Goal: Task Accomplishment & Management: Use online tool/utility

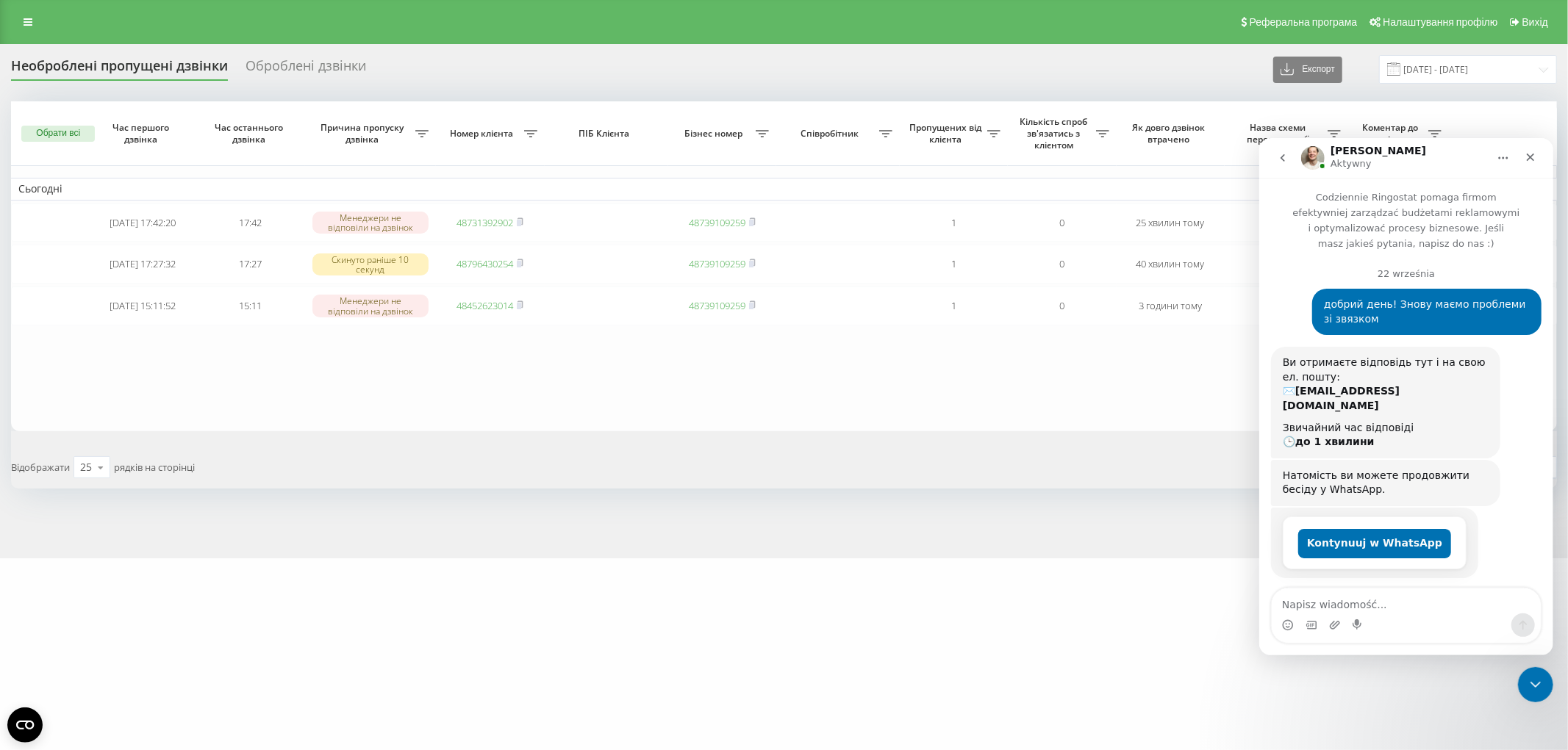
scroll to position [1996, 0]
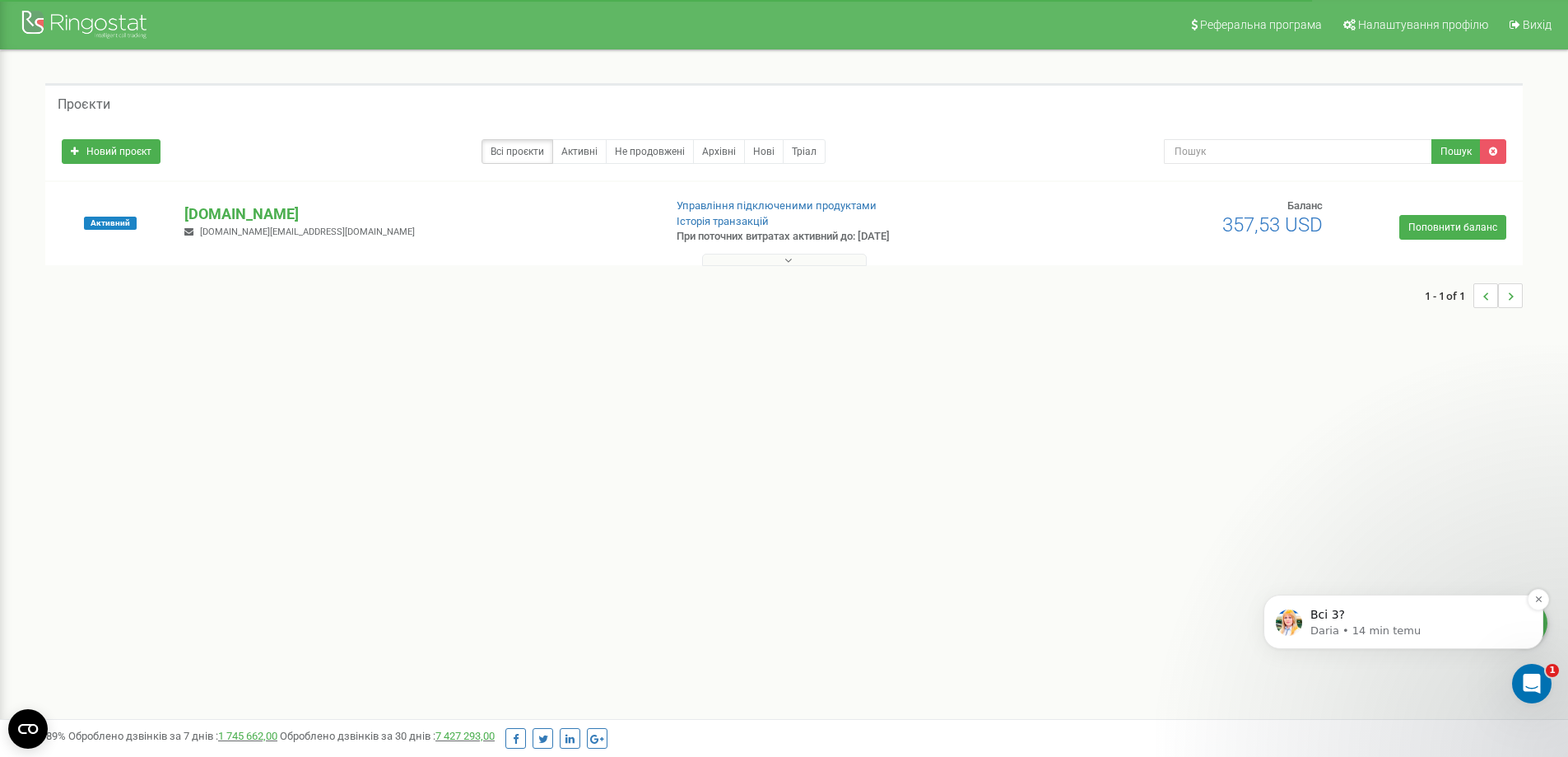
click at [1380, 620] on p "Всі 3?" at bounding box center [1417, 615] width 213 height 16
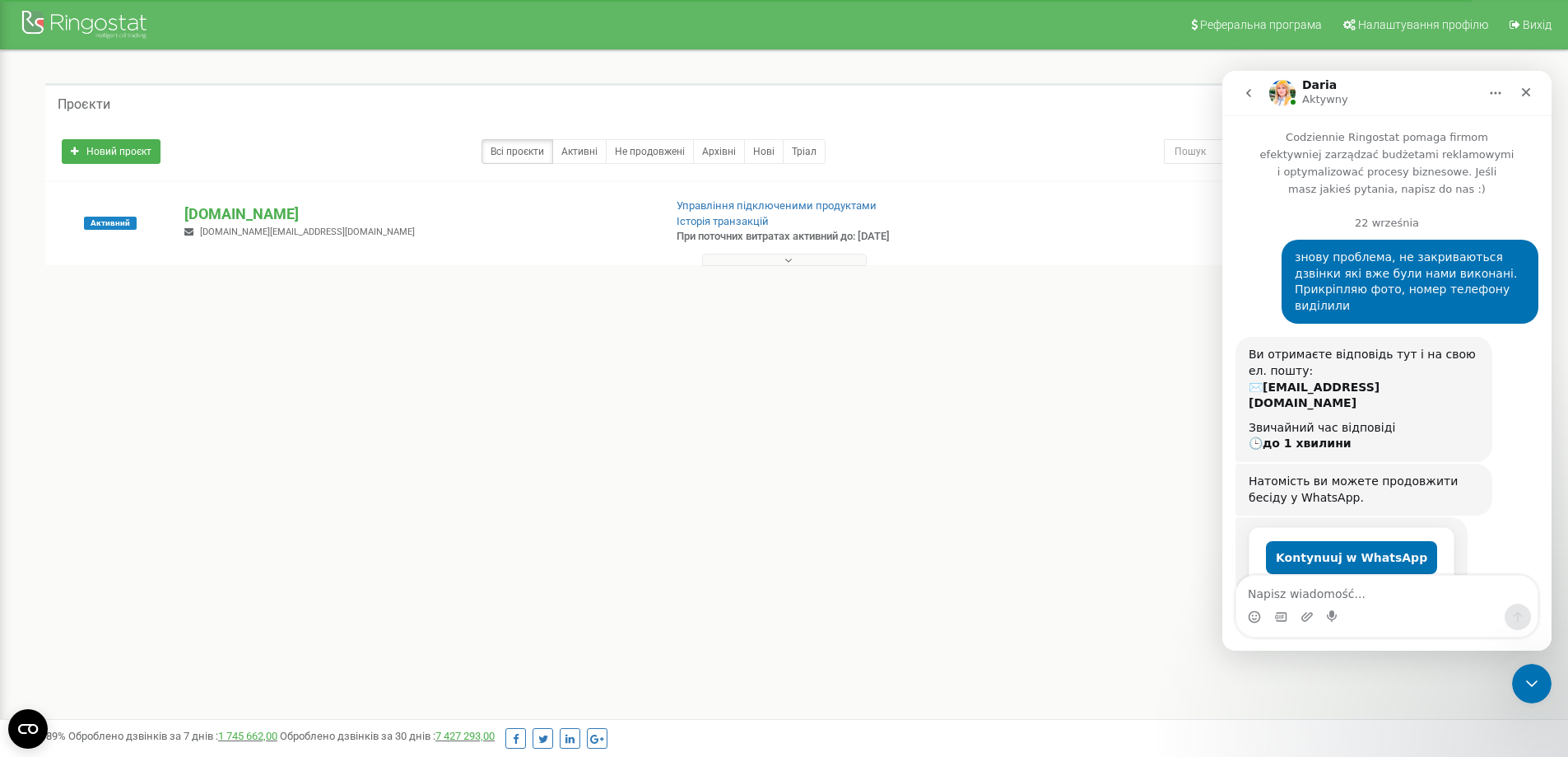
scroll to position [106, 0]
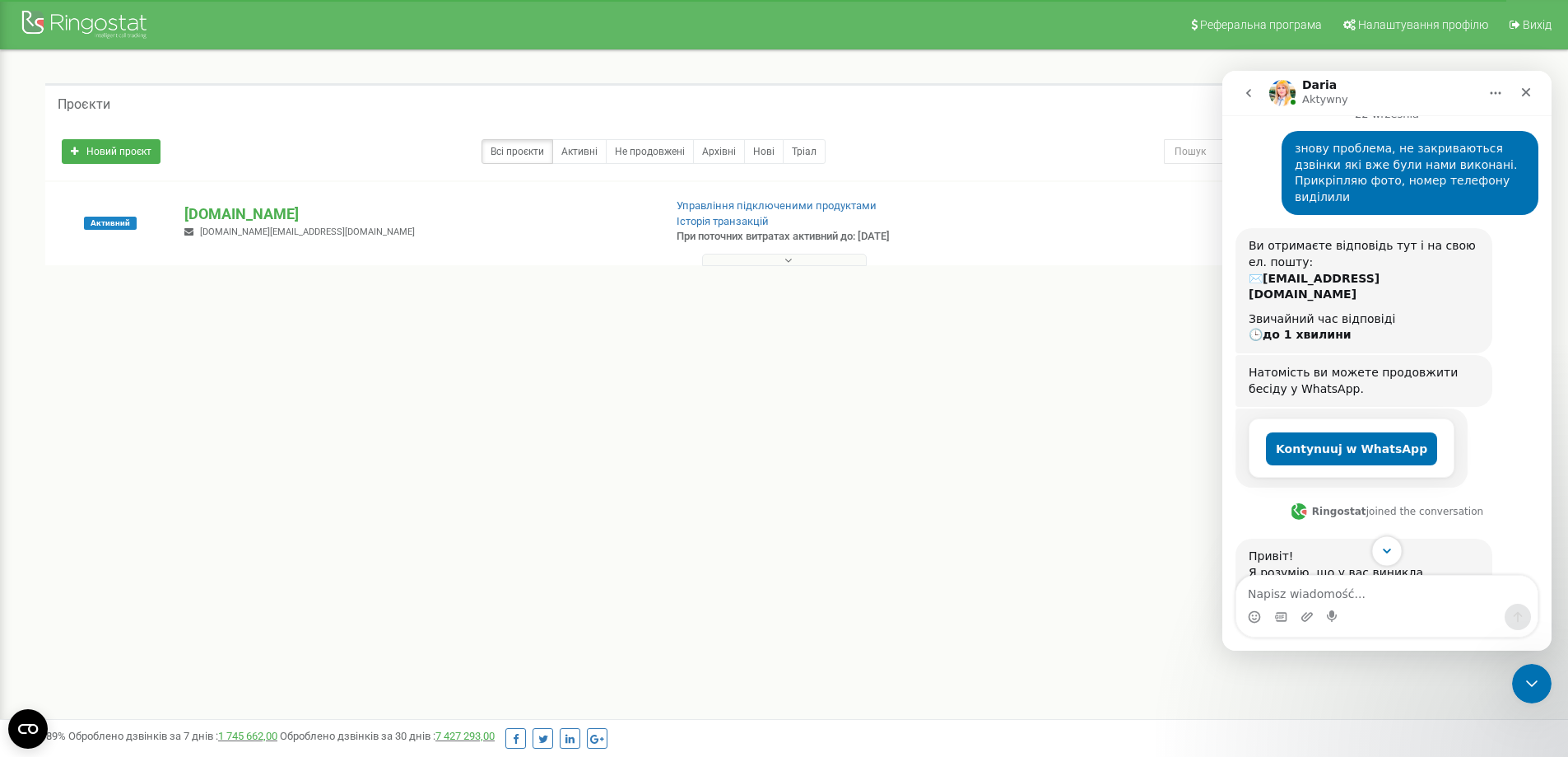
click at [1387, 552] on icon "Scroll to bottom" at bounding box center [1387, 551] width 8 height 5
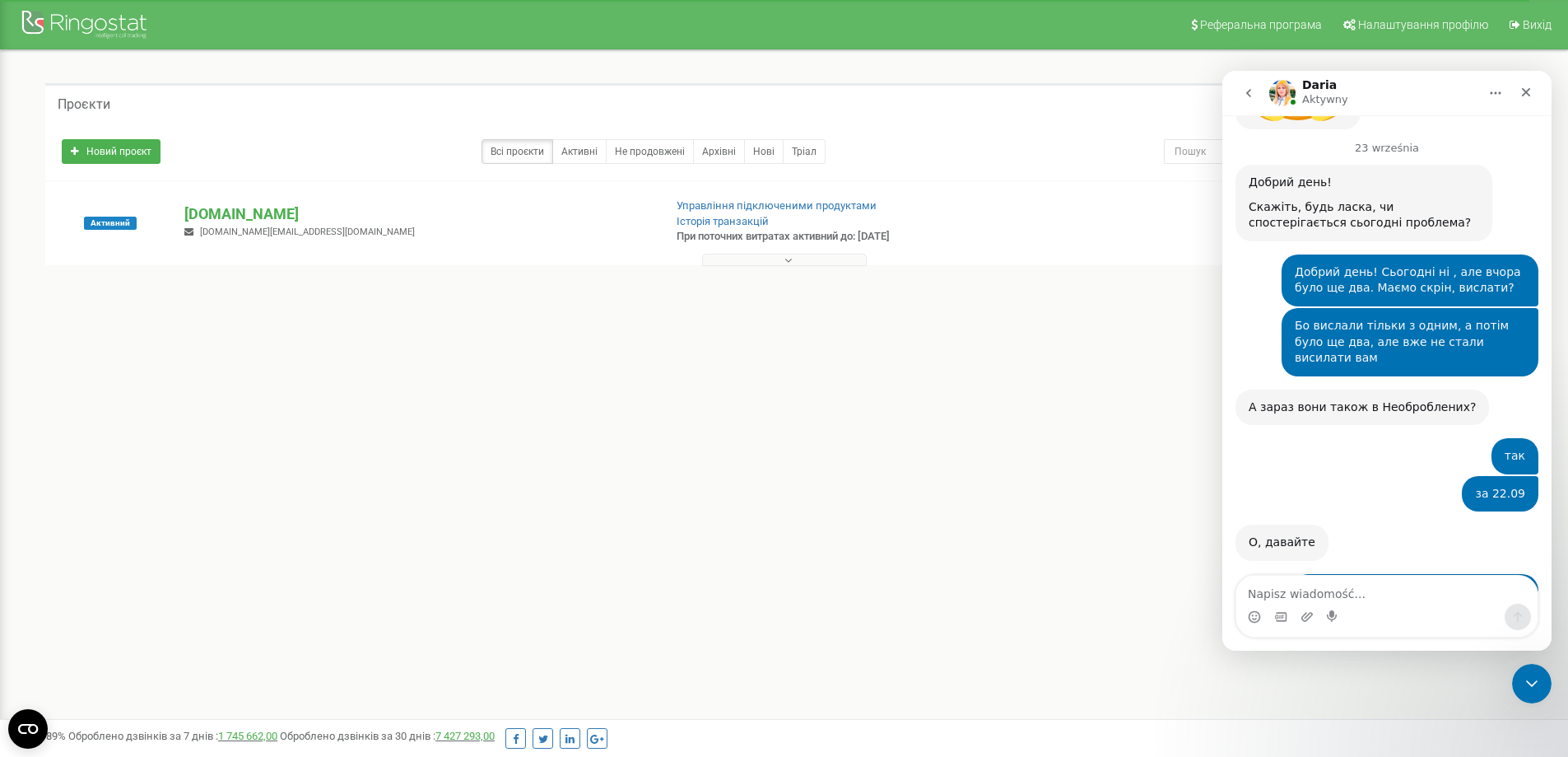
scroll to position [3441, 0]
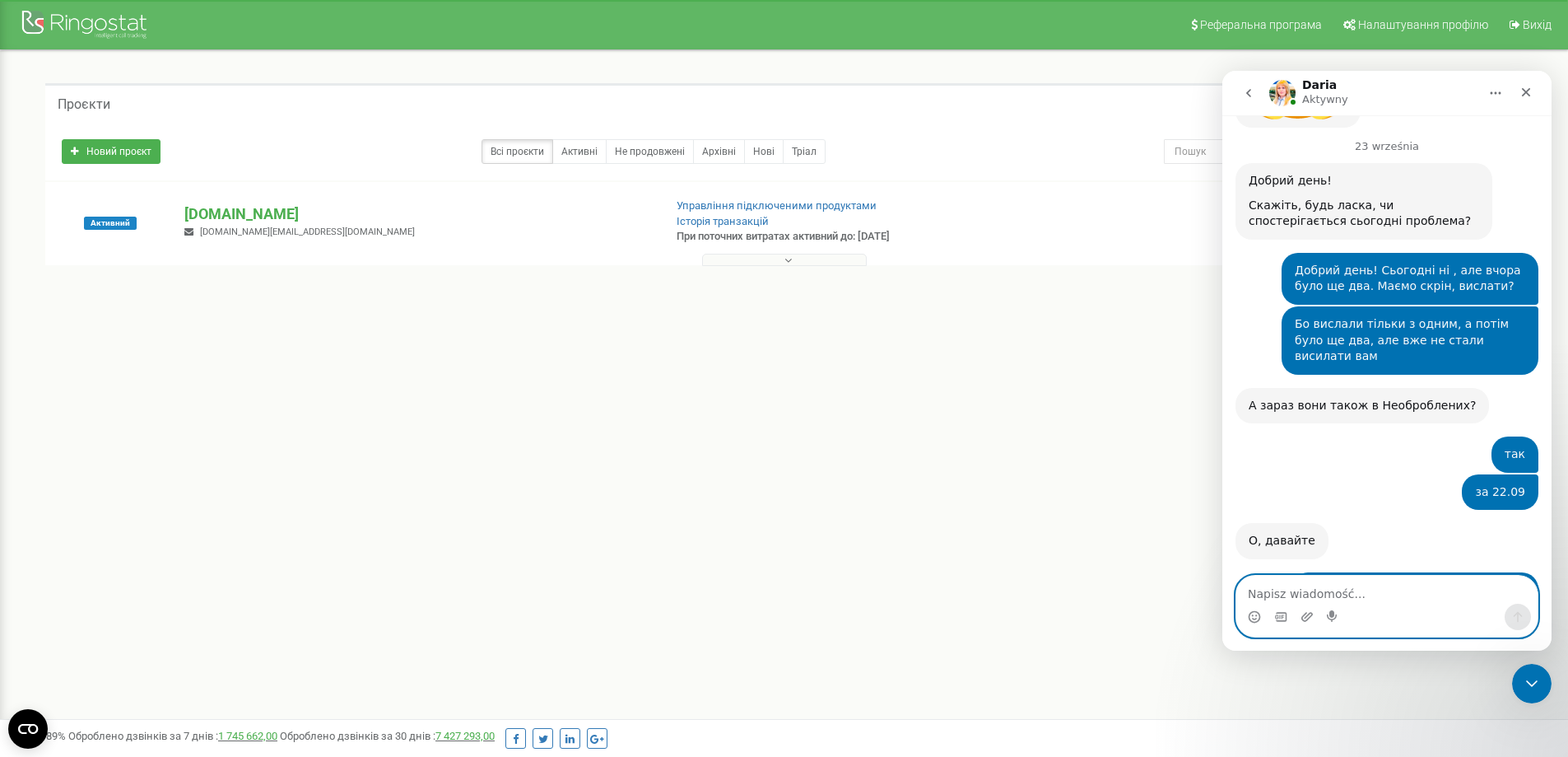
click at [1296, 596] on textarea "Napisz wiadomość..." at bounding box center [1387, 589] width 301 height 28
type textarea "так"
click at [1513, 615] on icon "Wyślij wiadomość…" at bounding box center [1518, 617] width 13 height 13
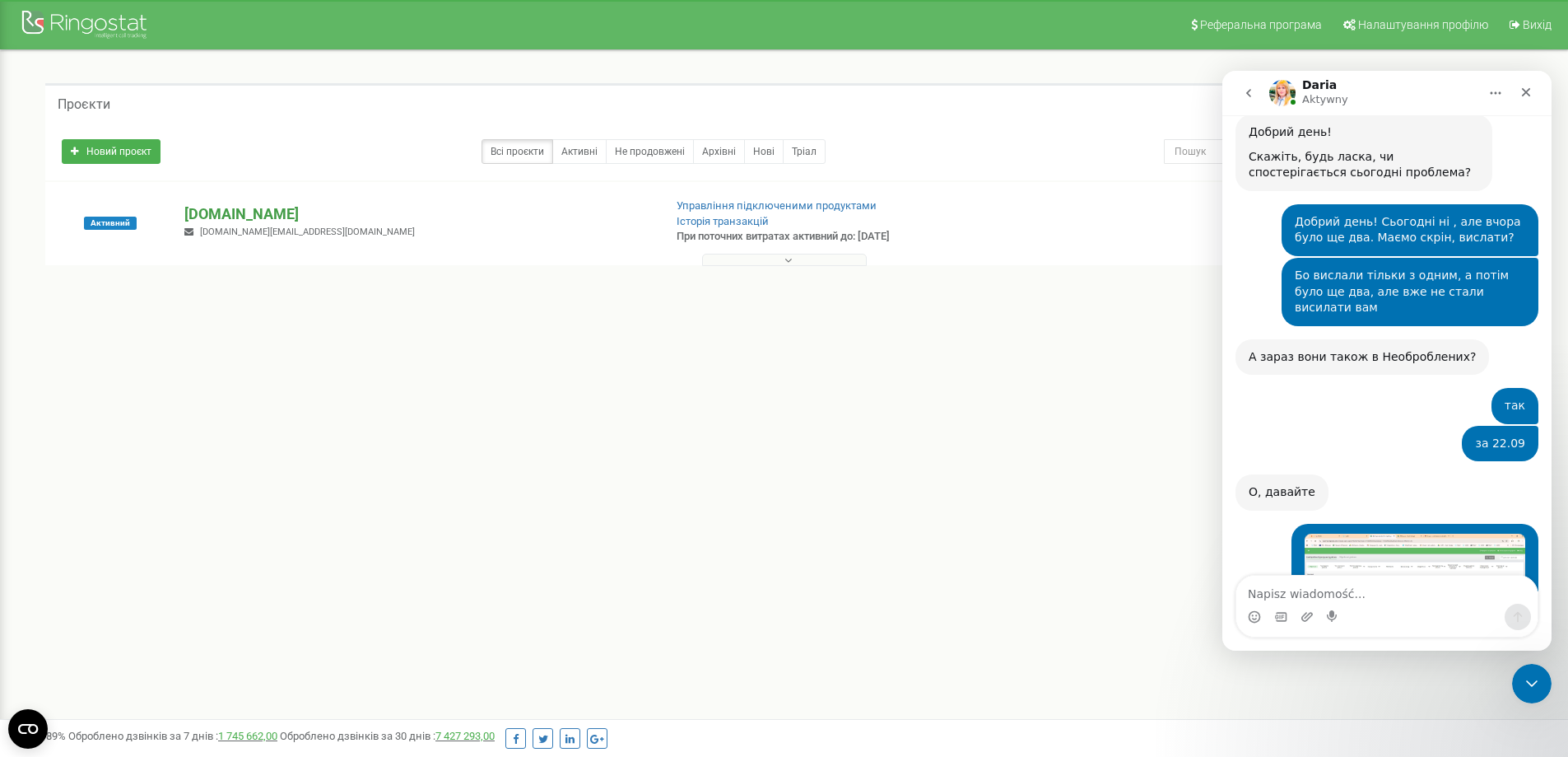
click at [253, 211] on p "[DOMAIN_NAME]" at bounding box center [417, 214] width 465 height 22
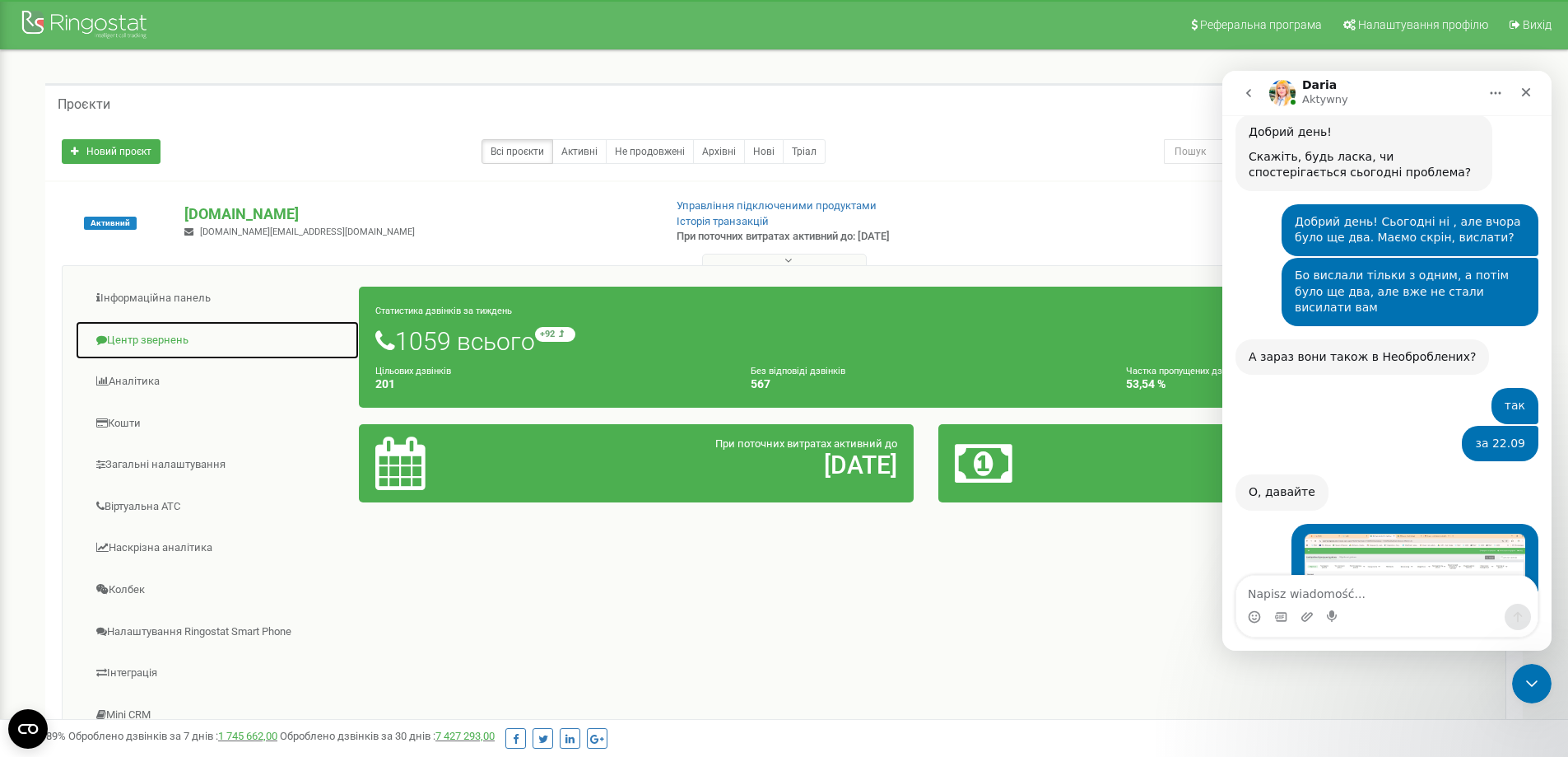
click at [172, 332] on link "Центр звернень" at bounding box center [217, 340] width 285 height 40
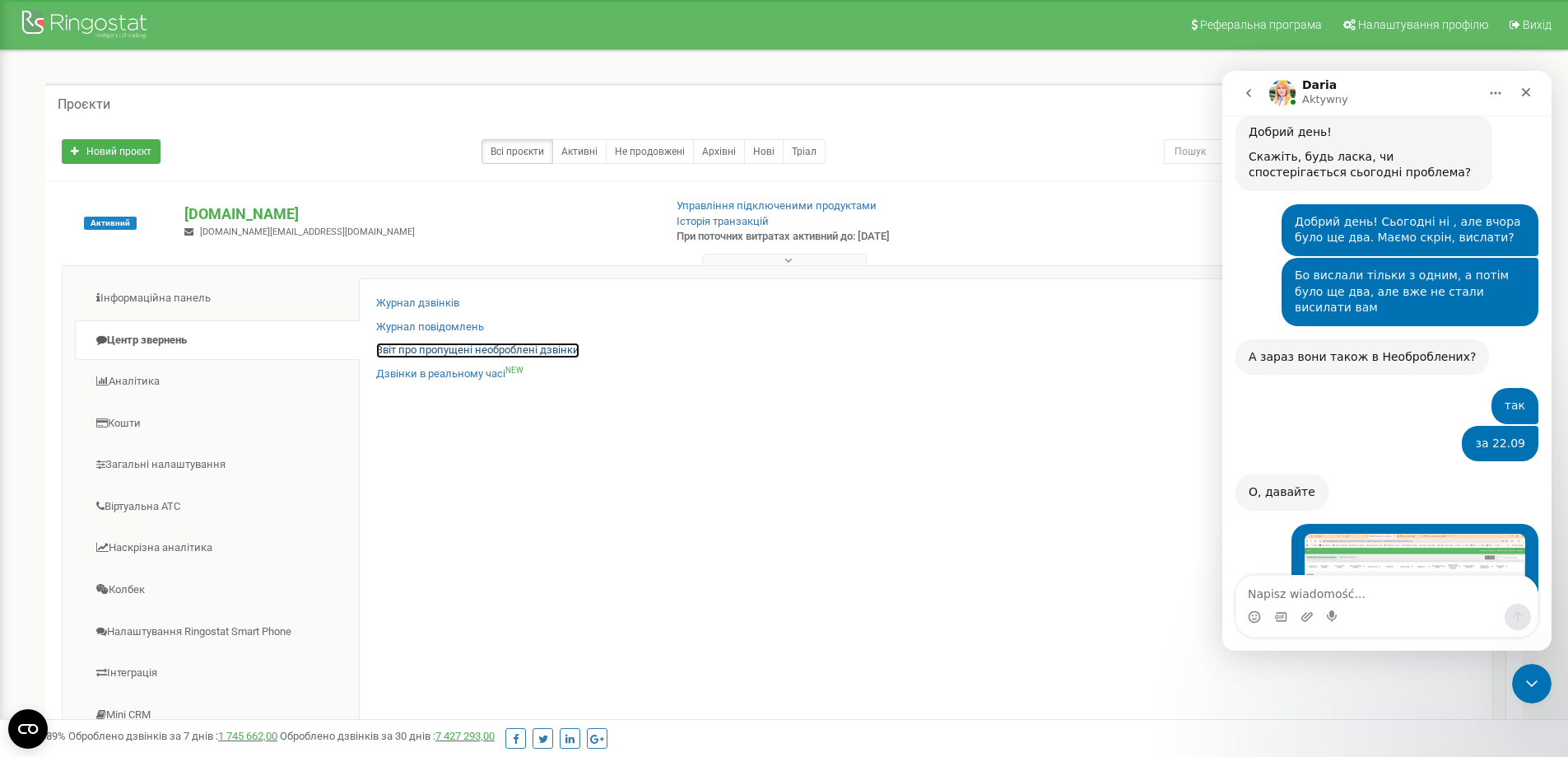
click at [411, 351] on link "Звіт про пропущені необроблені дзвінки" at bounding box center [478, 350] width 203 height 16
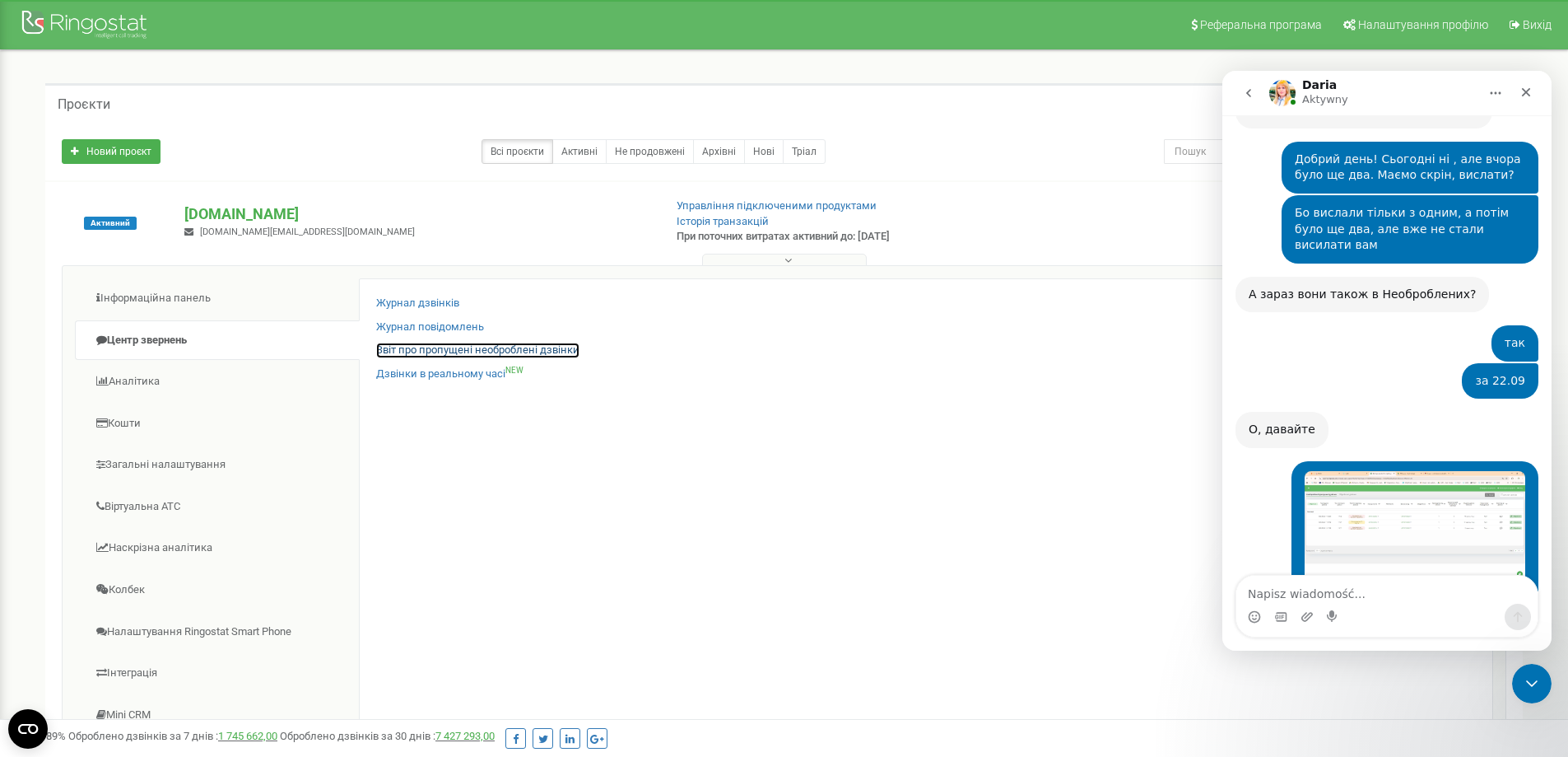
scroll to position [3553, 0]
click at [1529, 676] on icon "Zamknij komunikator Intercom" at bounding box center [1529, 681] width 20 height 20
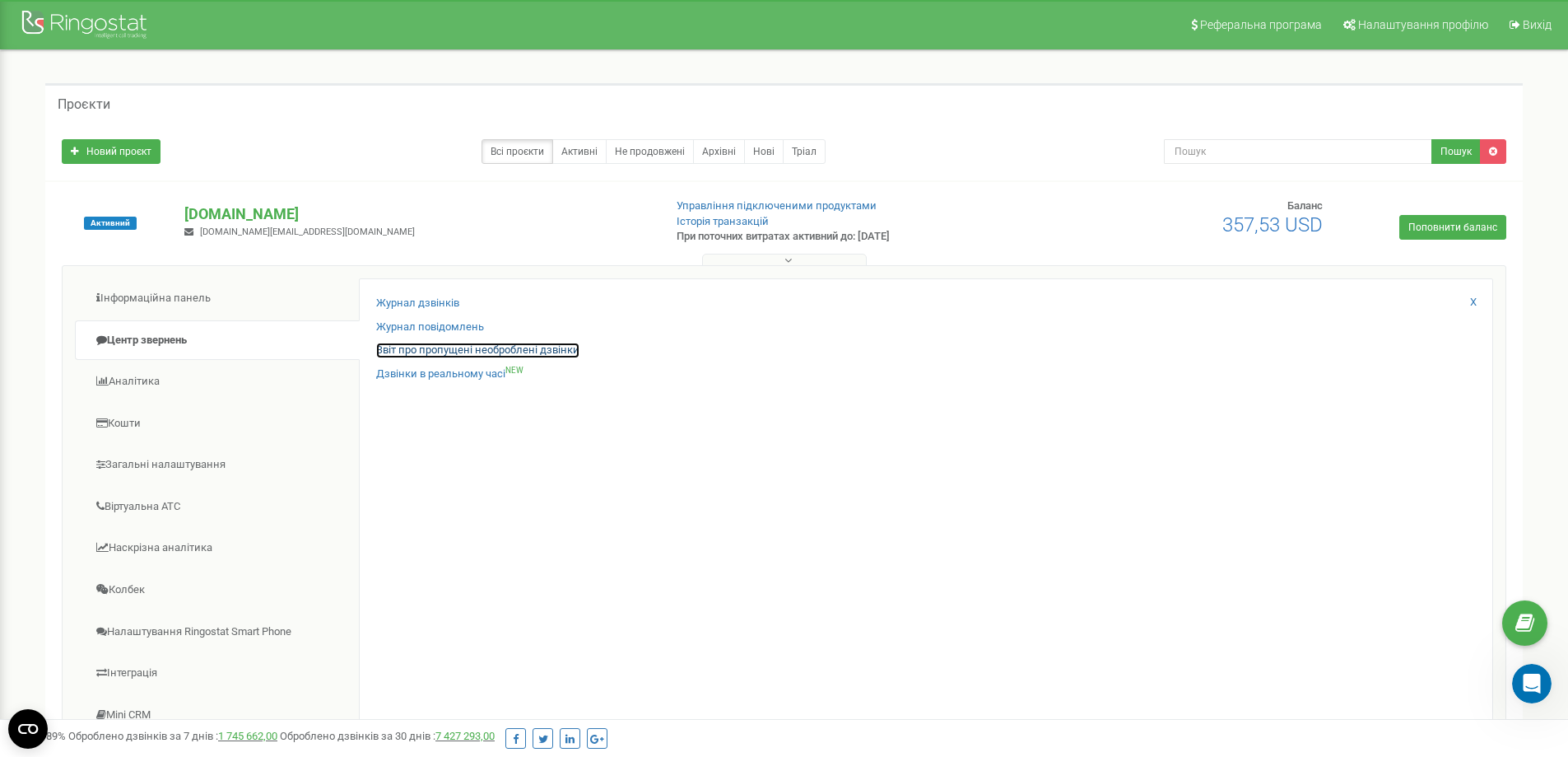
click at [452, 347] on link "Звіт про пропущені необроблені дзвінки" at bounding box center [478, 350] width 203 height 16
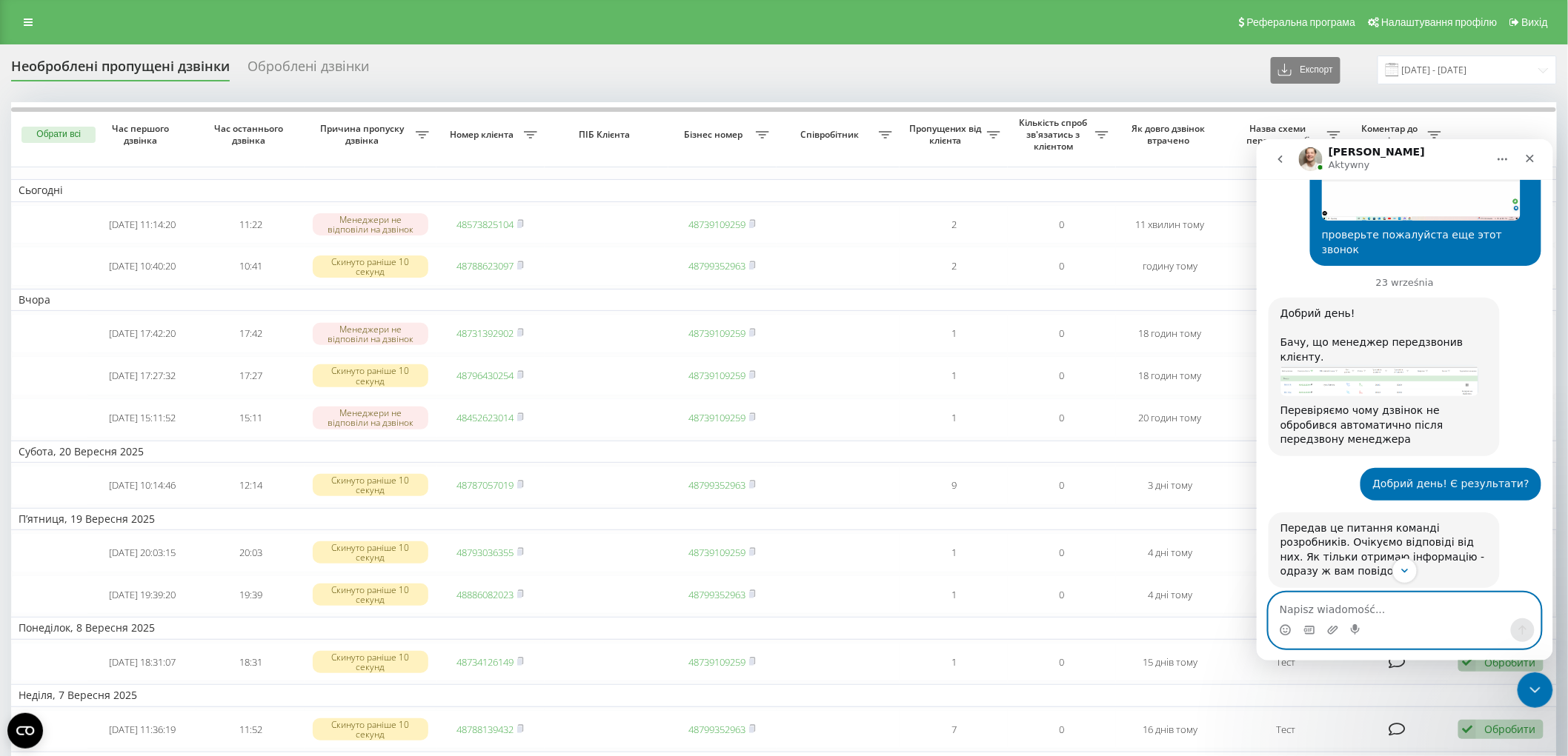
scroll to position [2011, 0]
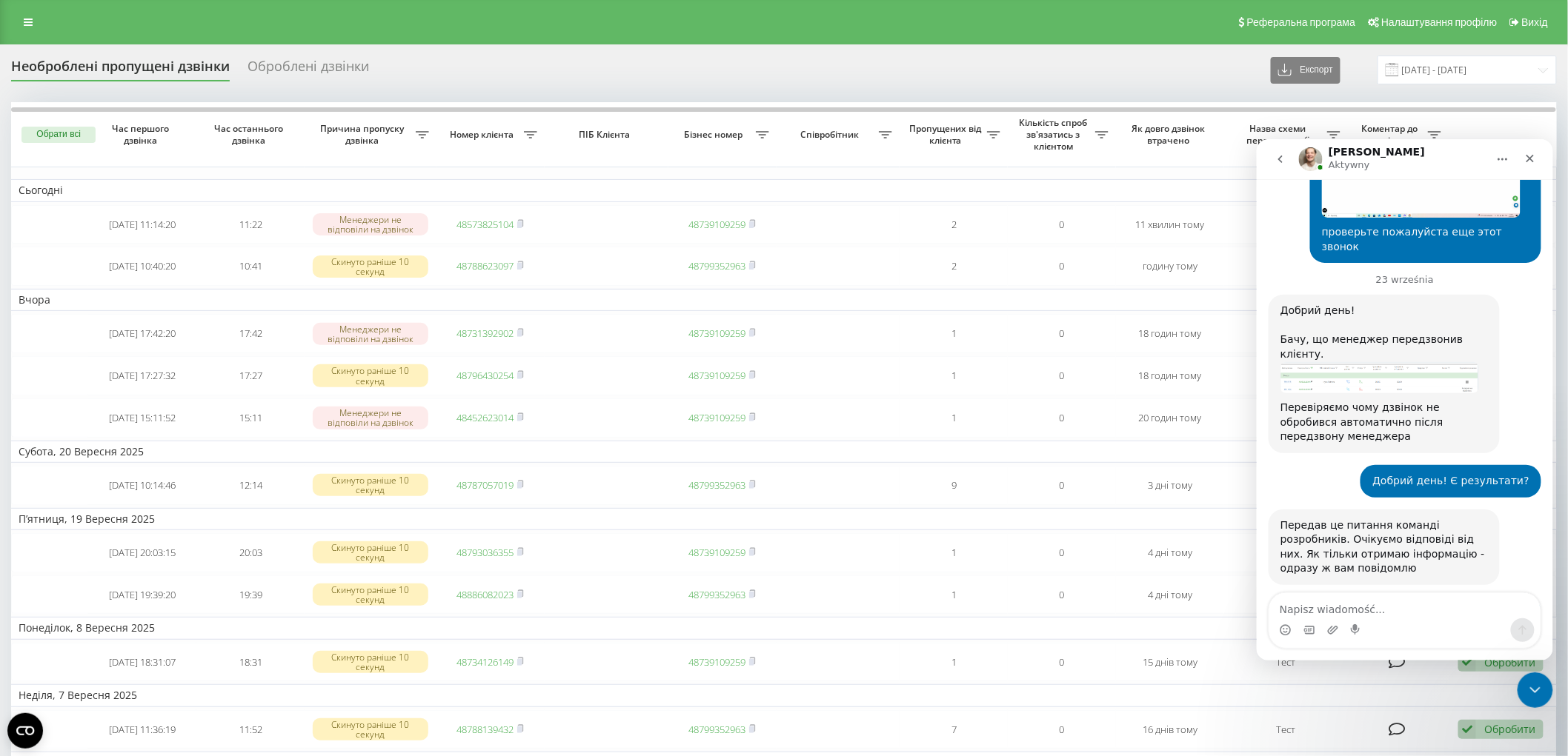
click at [1275, 162] on icon "go back" at bounding box center [1280, 158] width 12 height 12
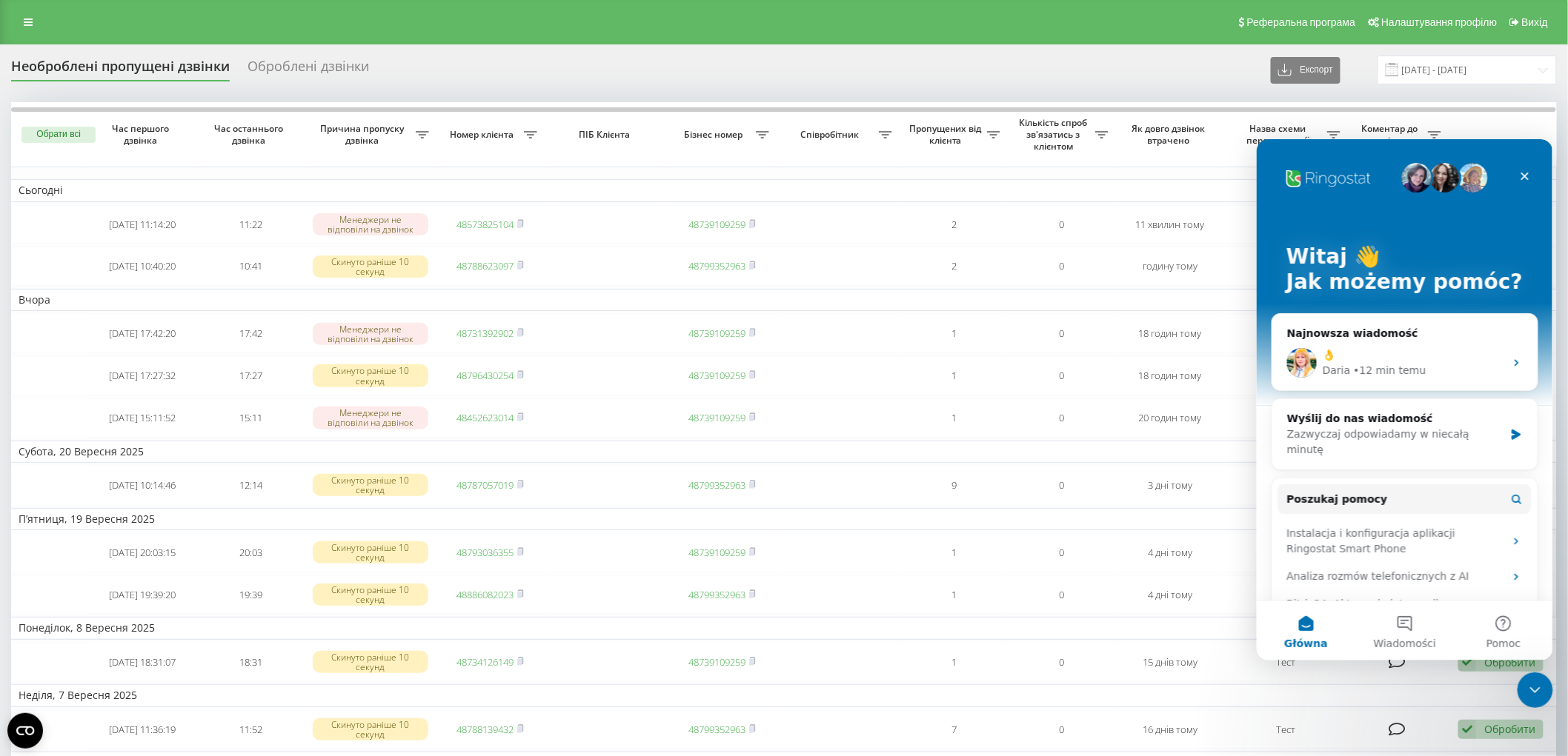
scroll to position [0, 0]
click at [1393, 354] on div "👌" at bounding box center [1413, 354] width 182 height 15
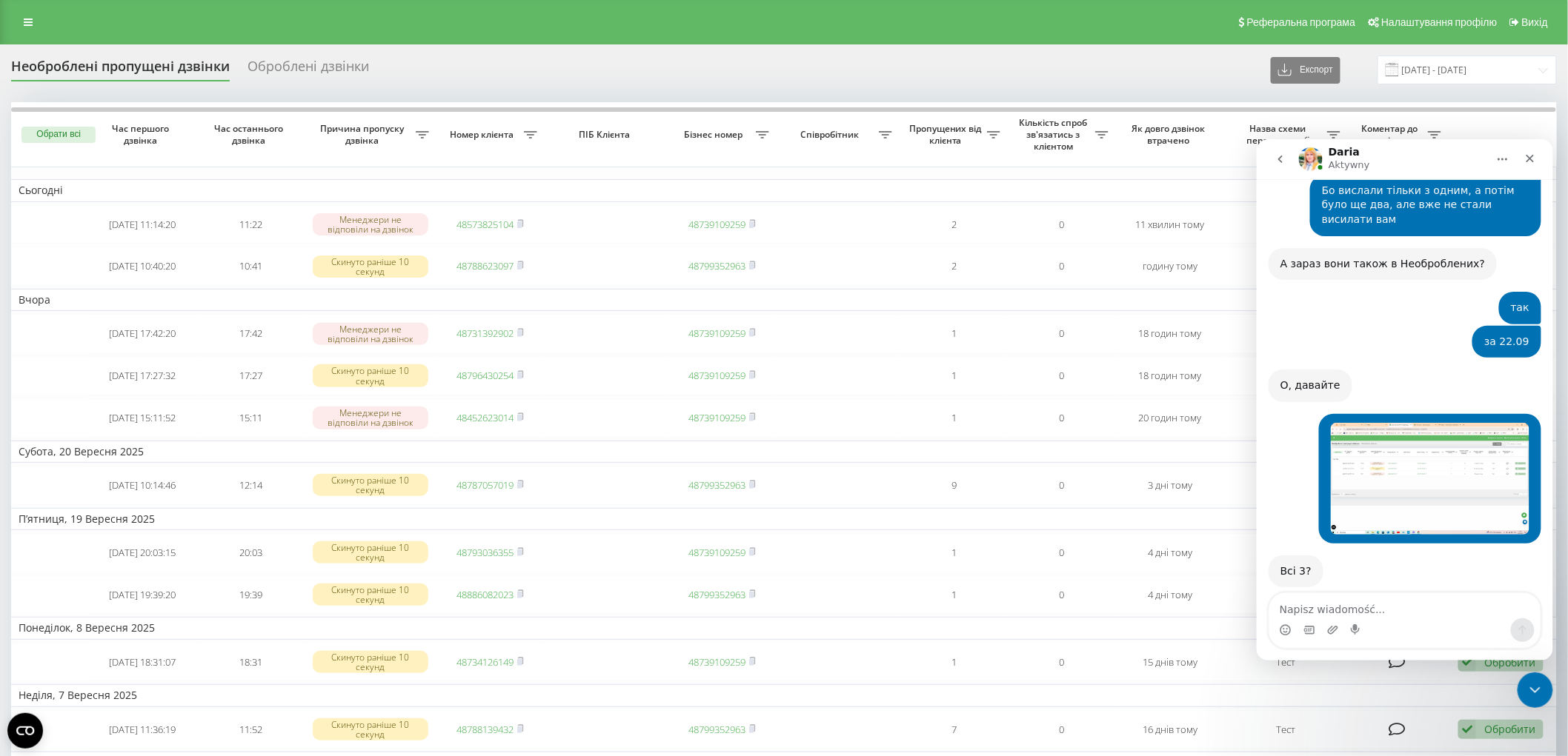
scroll to position [2996, 0]
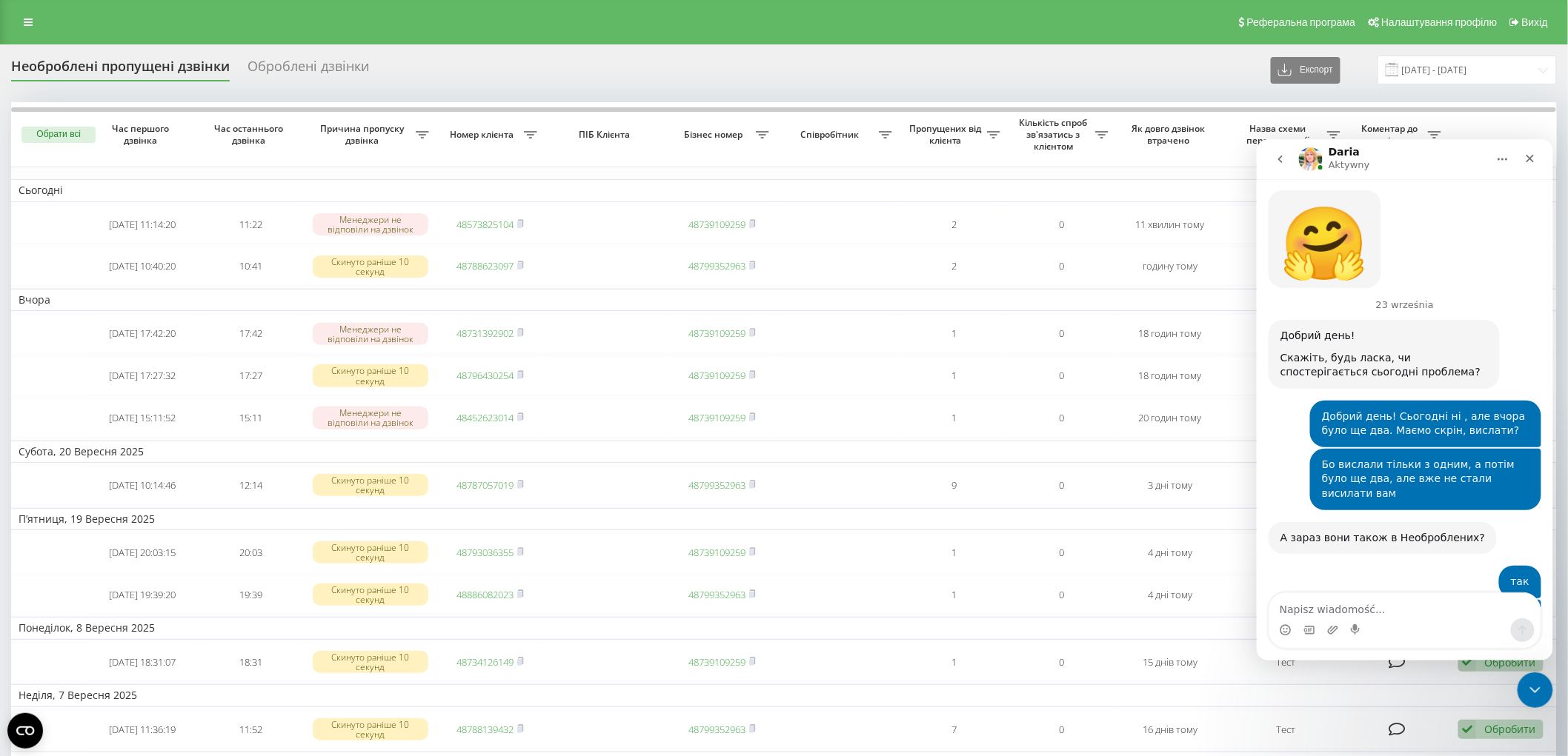
click at [1075, 81] on div "Необроблені пропущені дзвінки Оброблені дзвінки Експорт .csv .xlsx 23.08.2025 -…" at bounding box center [784, 70] width 1546 height 29
click at [1500, 74] on input "23.08.2025 - 23.09.2025" at bounding box center [1467, 70] width 180 height 29
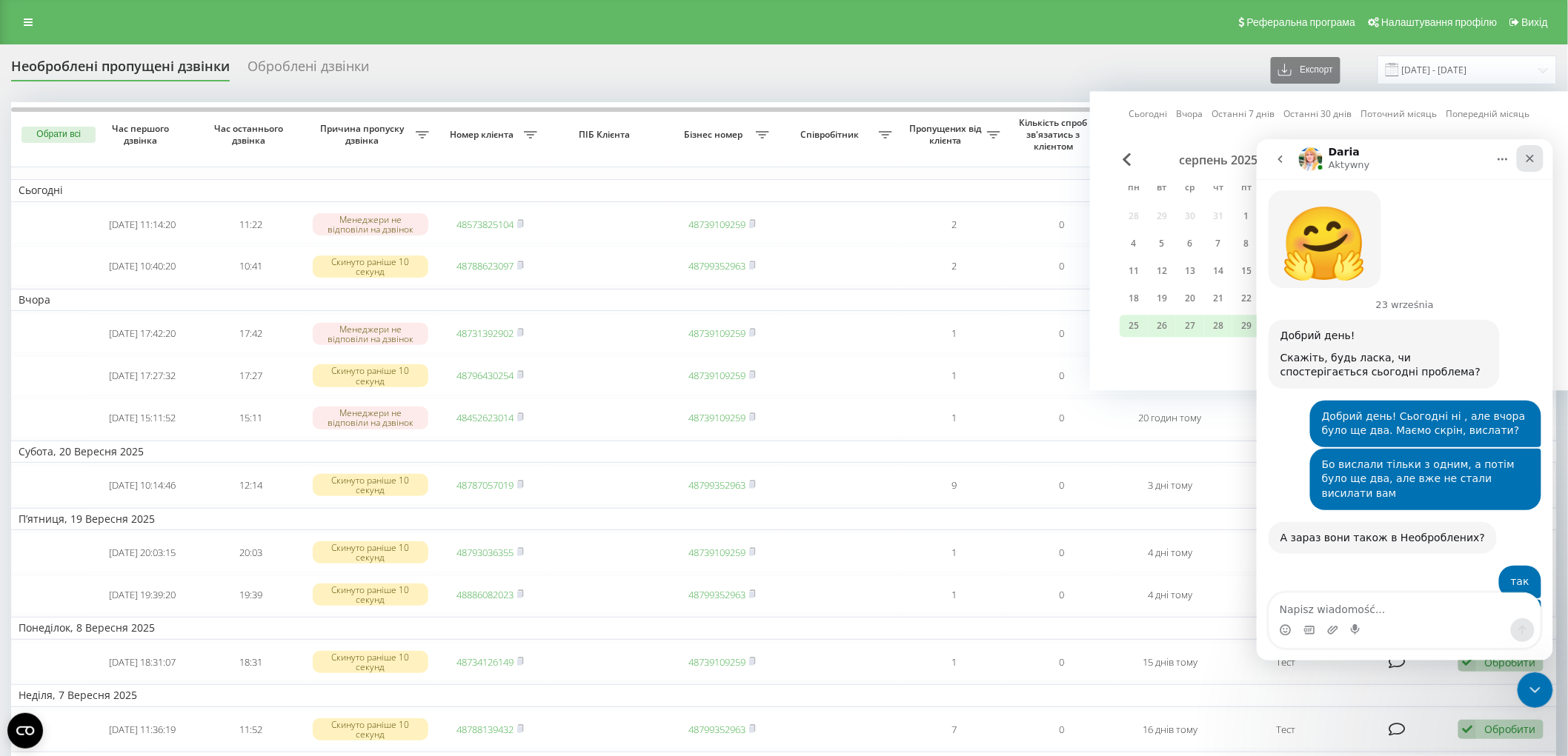
click at [1529, 159] on icon "Zamknij" at bounding box center [1530, 157] width 12 height 12
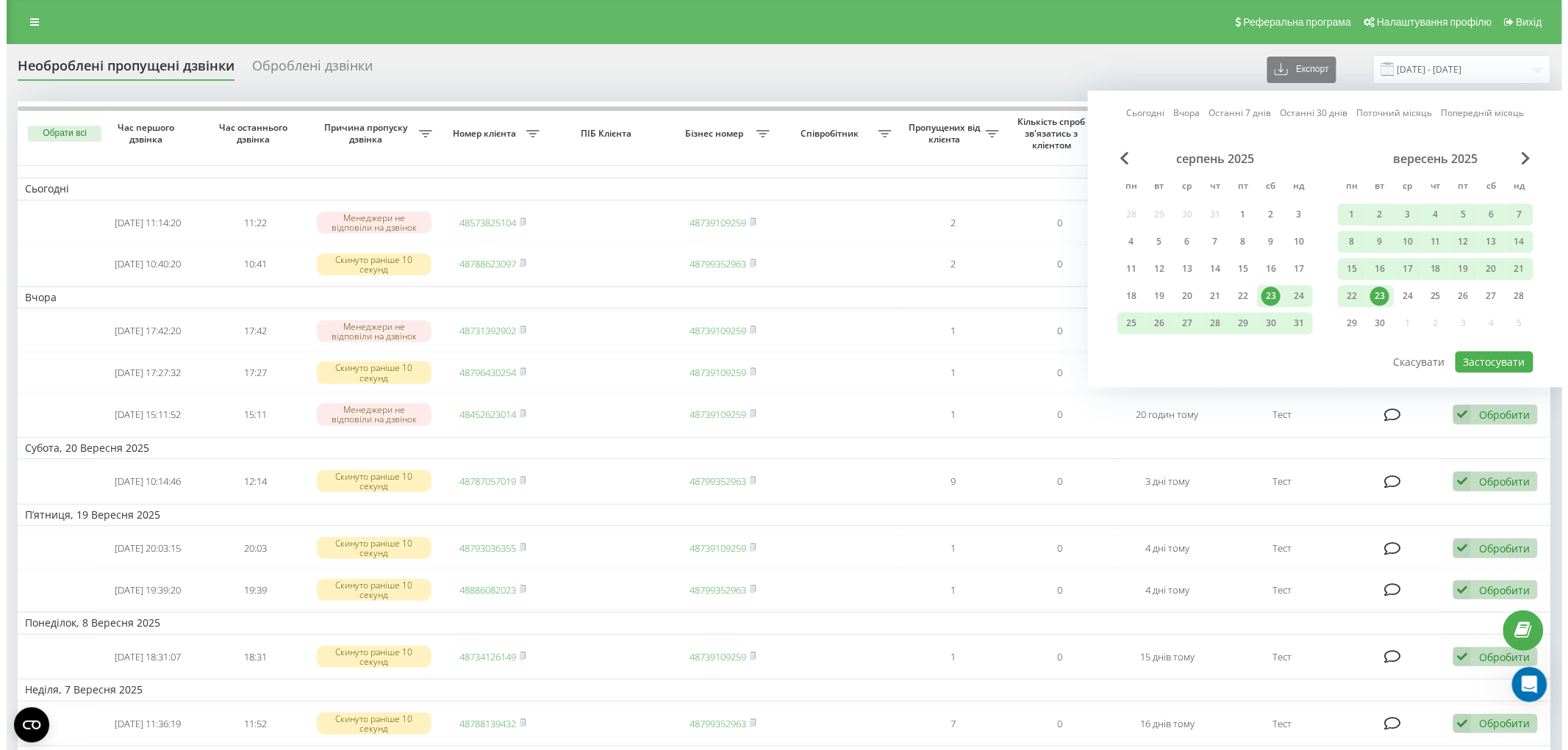
scroll to position [3220, 0]
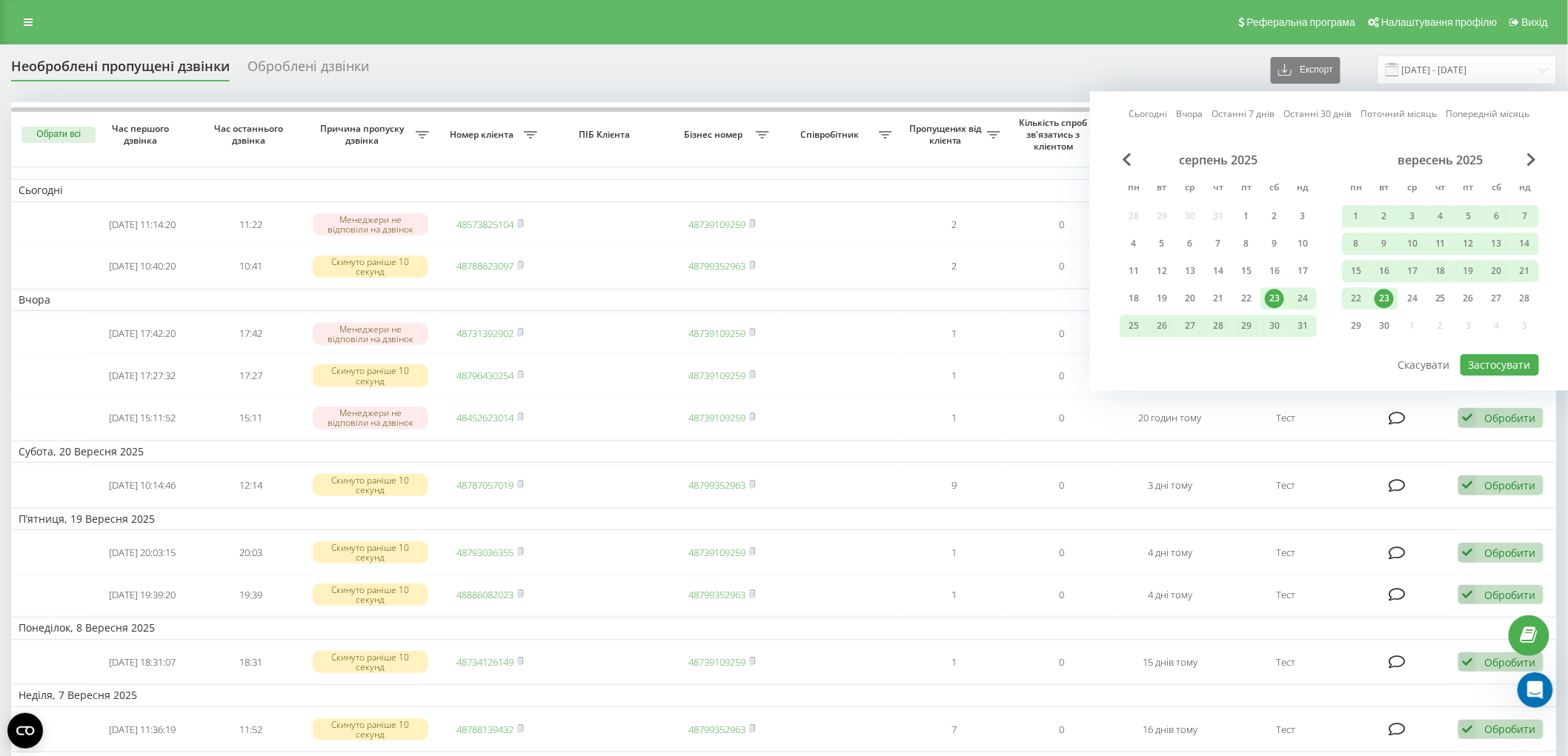
click at [1390, 296] on div "23" at bounding box center [1384, 298] width 19 height 19
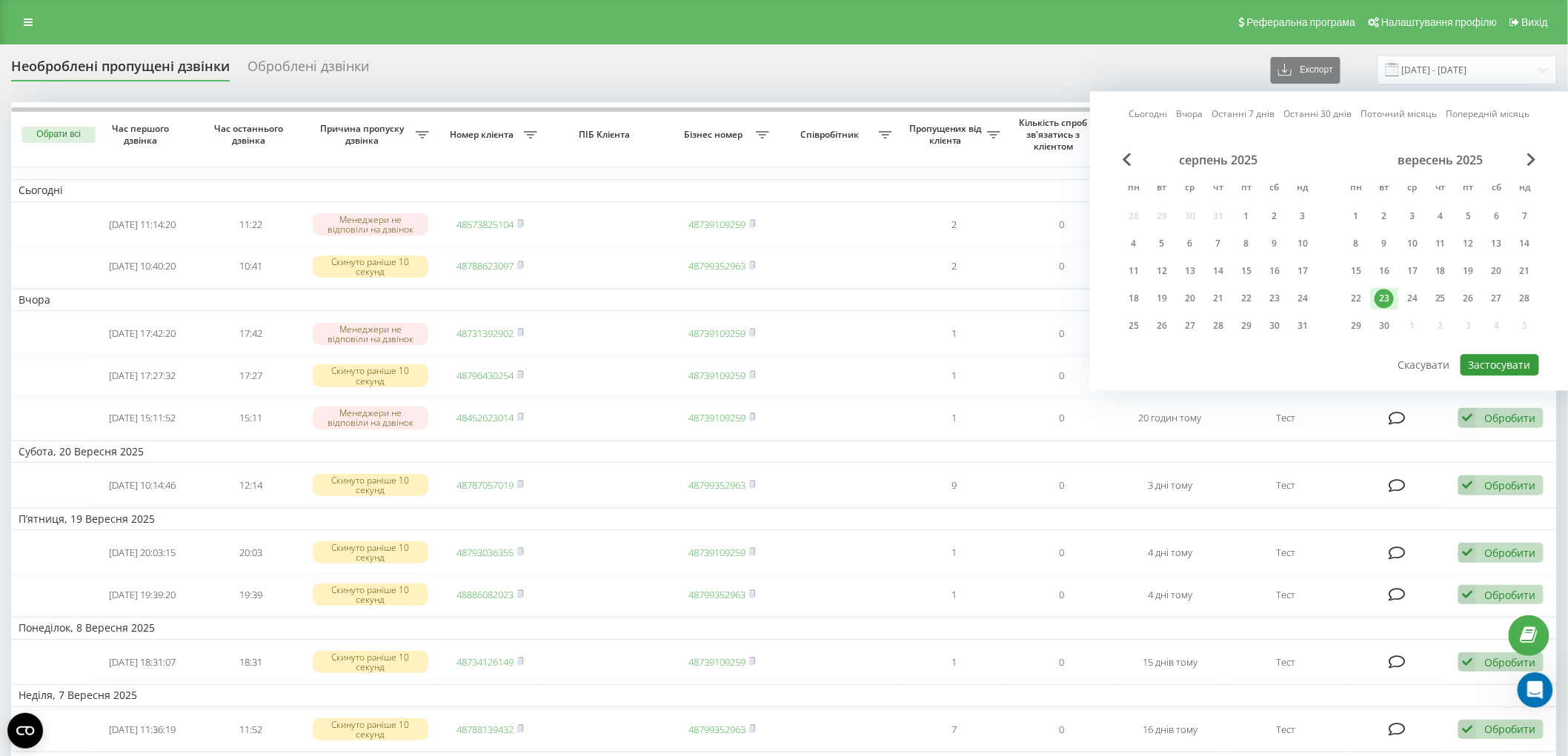
click at [1484, 357] on button "Застосувати" at bounding box center [1499, 364] width 79 height 21
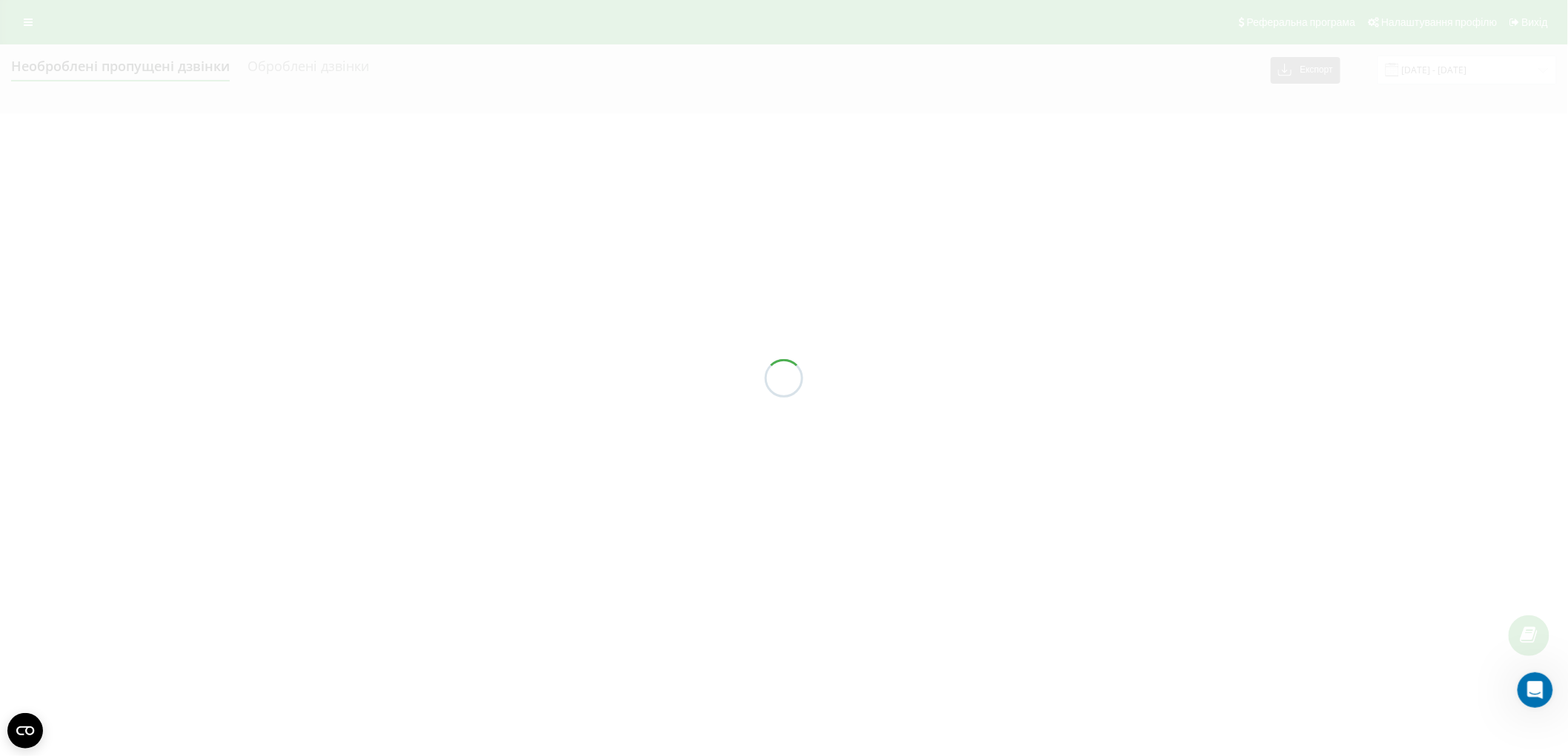
type input "[DATE] - [DATE]"
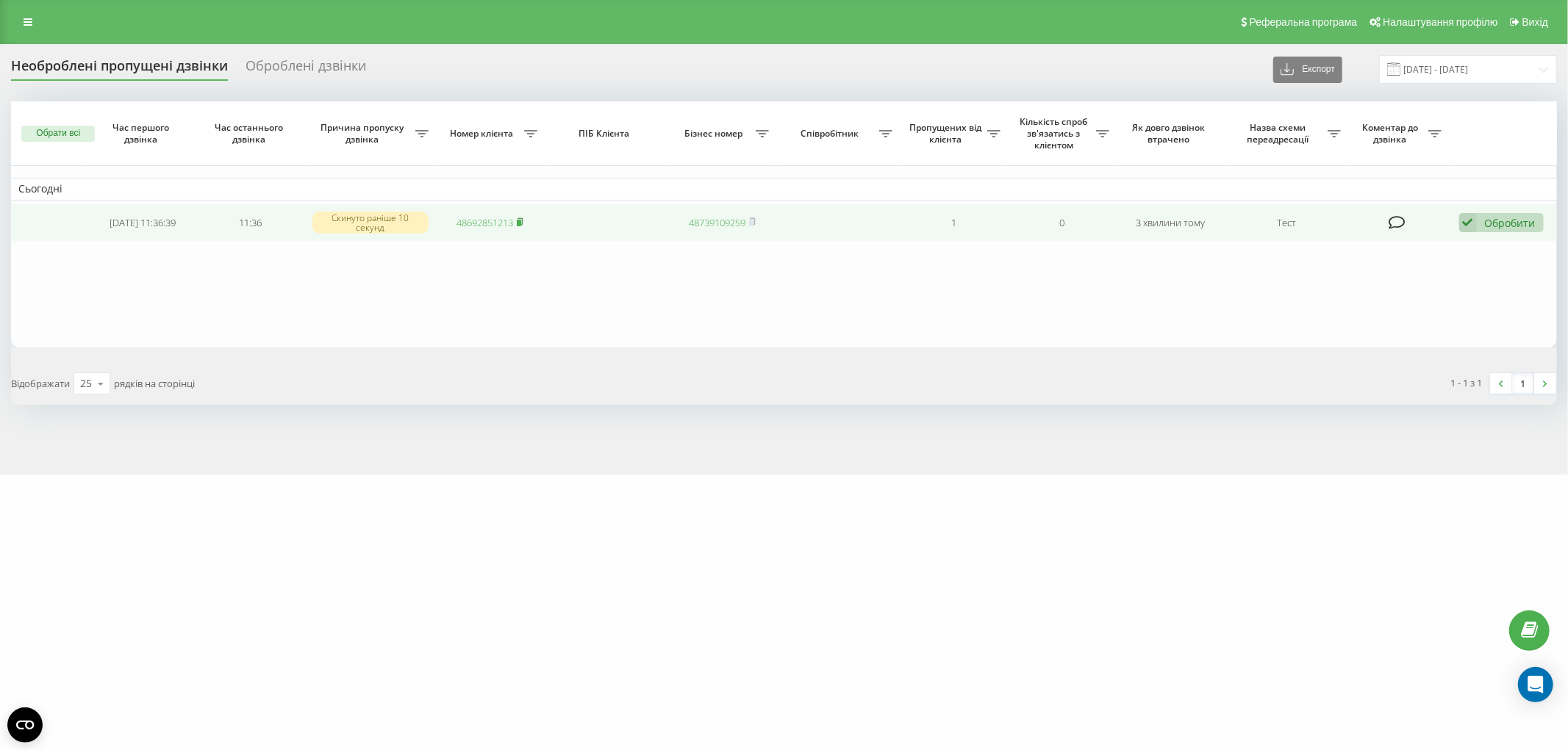
click at [524, 219] on icon at bounding box center [520, 222] width 7 height 8
click at [519, 220] on rect at bounding box center [518, 223] width 4 height 7
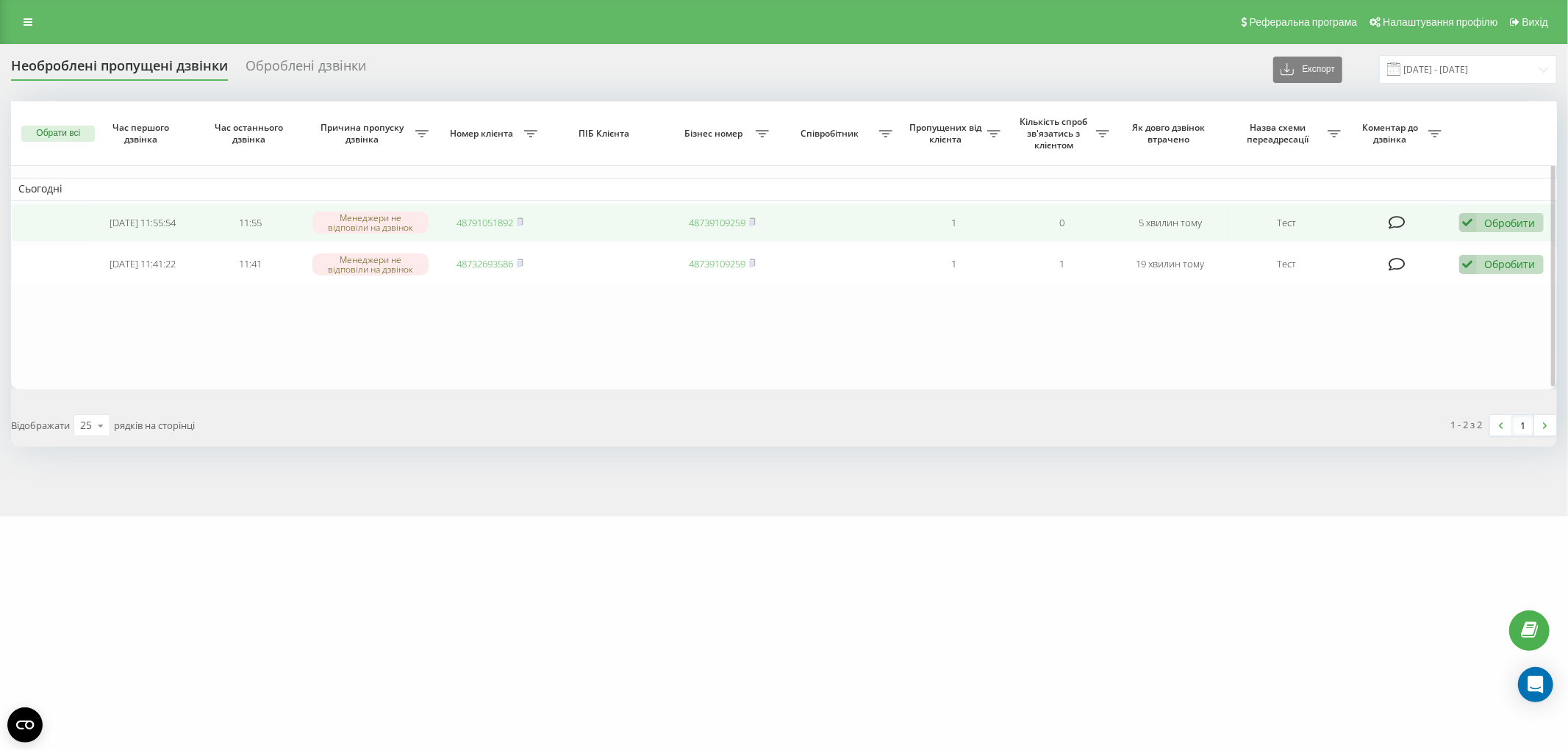
click at [518, 222] on span "48791051892" at bounding box center [490, 223] width 67 height 13
click at [519, 220] on rect at bounding box center [518, 223] width 4 height 7
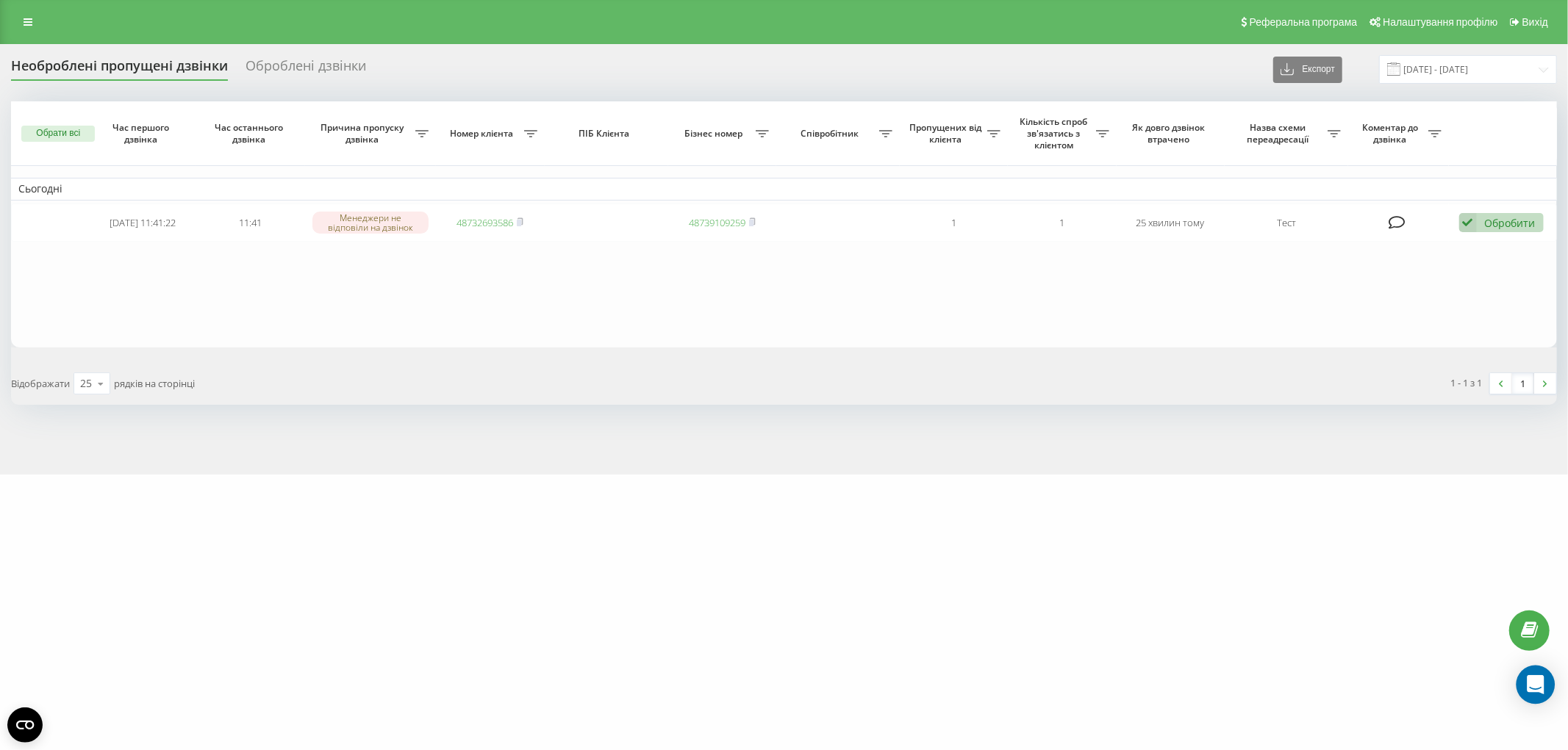
click at [1541, 679] on icon "Open Intercom Messenger" at bounding box center [1535, 684] width 17 height 19
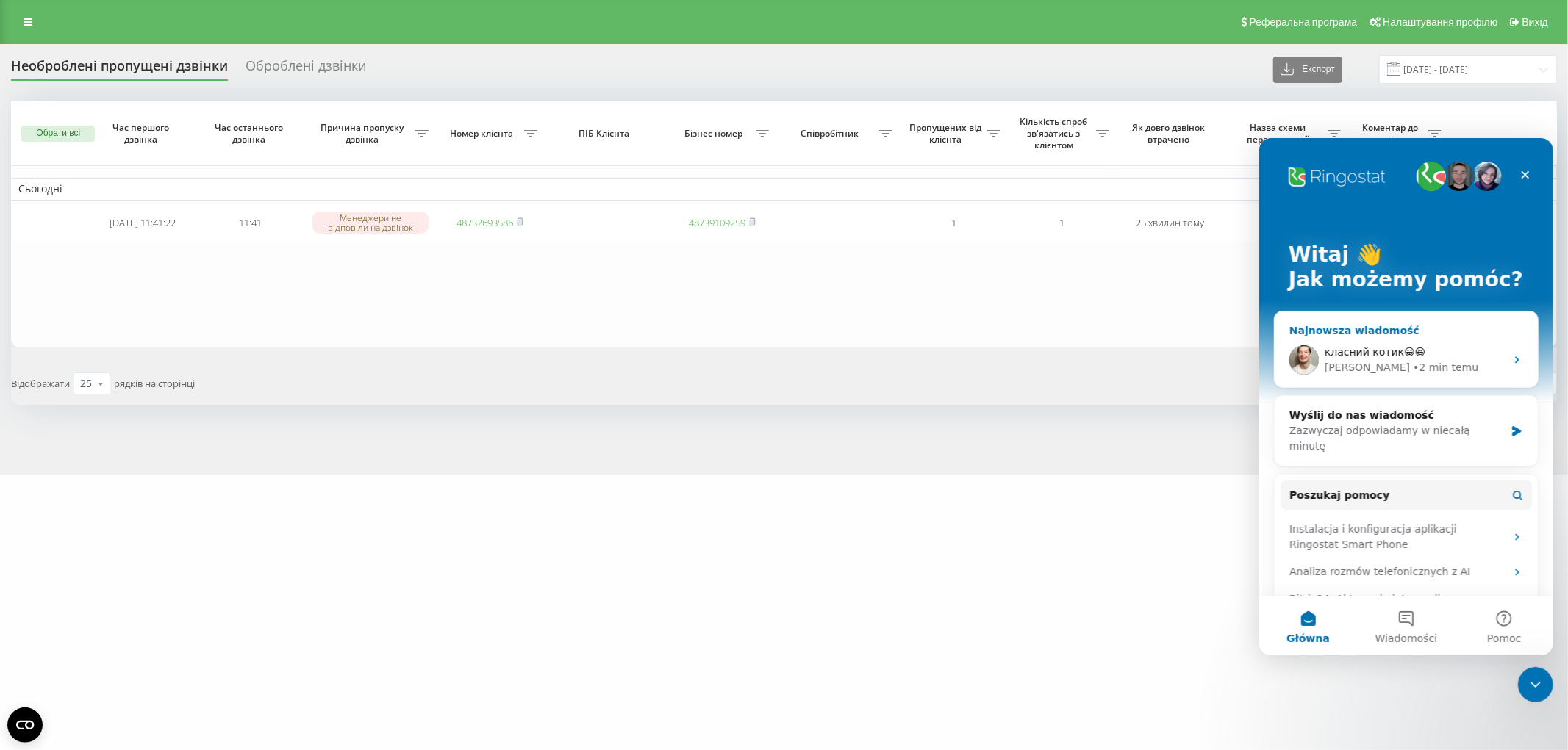
click at [1412, 365] on div "• 2 min temu" at bounding box center [1444, 367] width 66 height 15
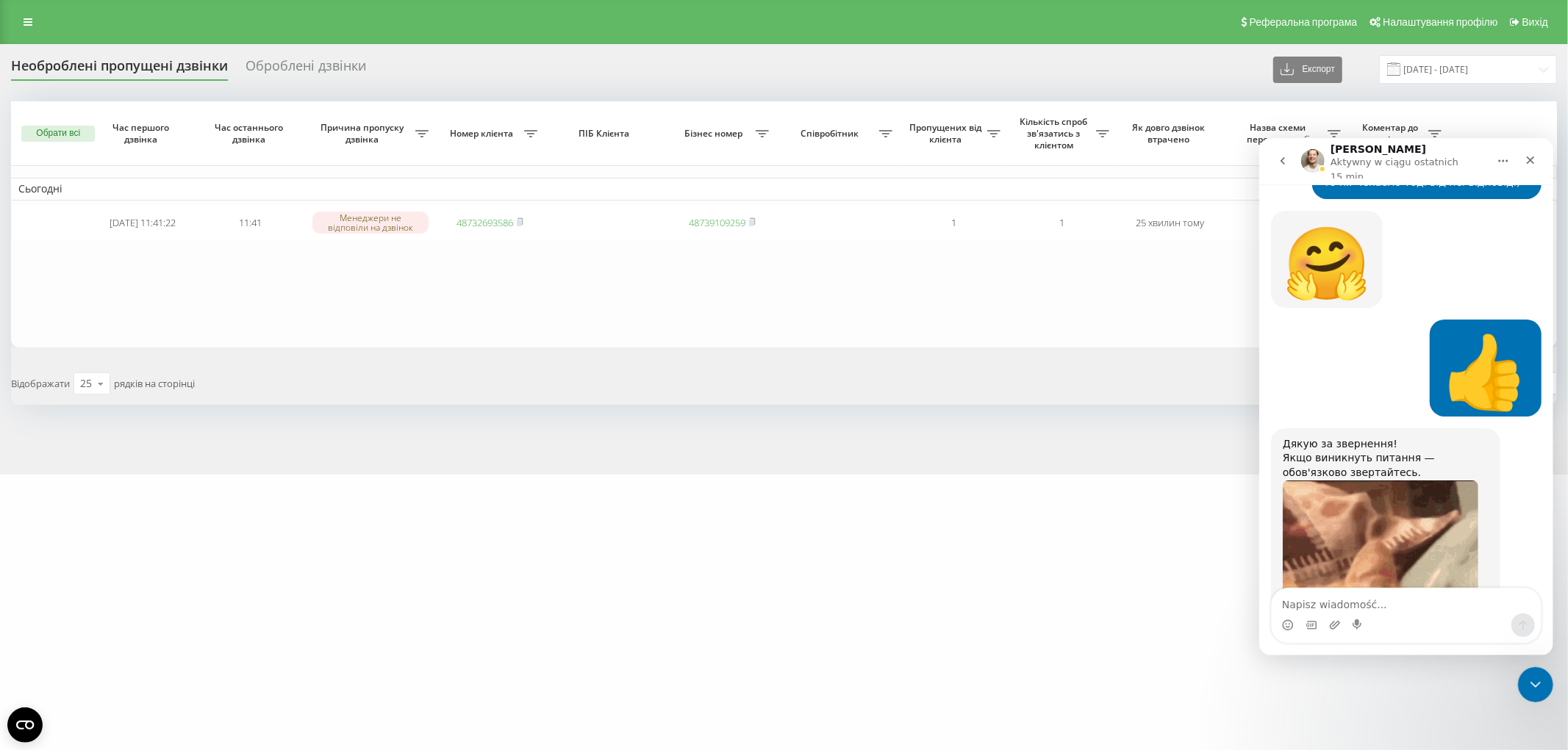
scroll to position [2788, 0]
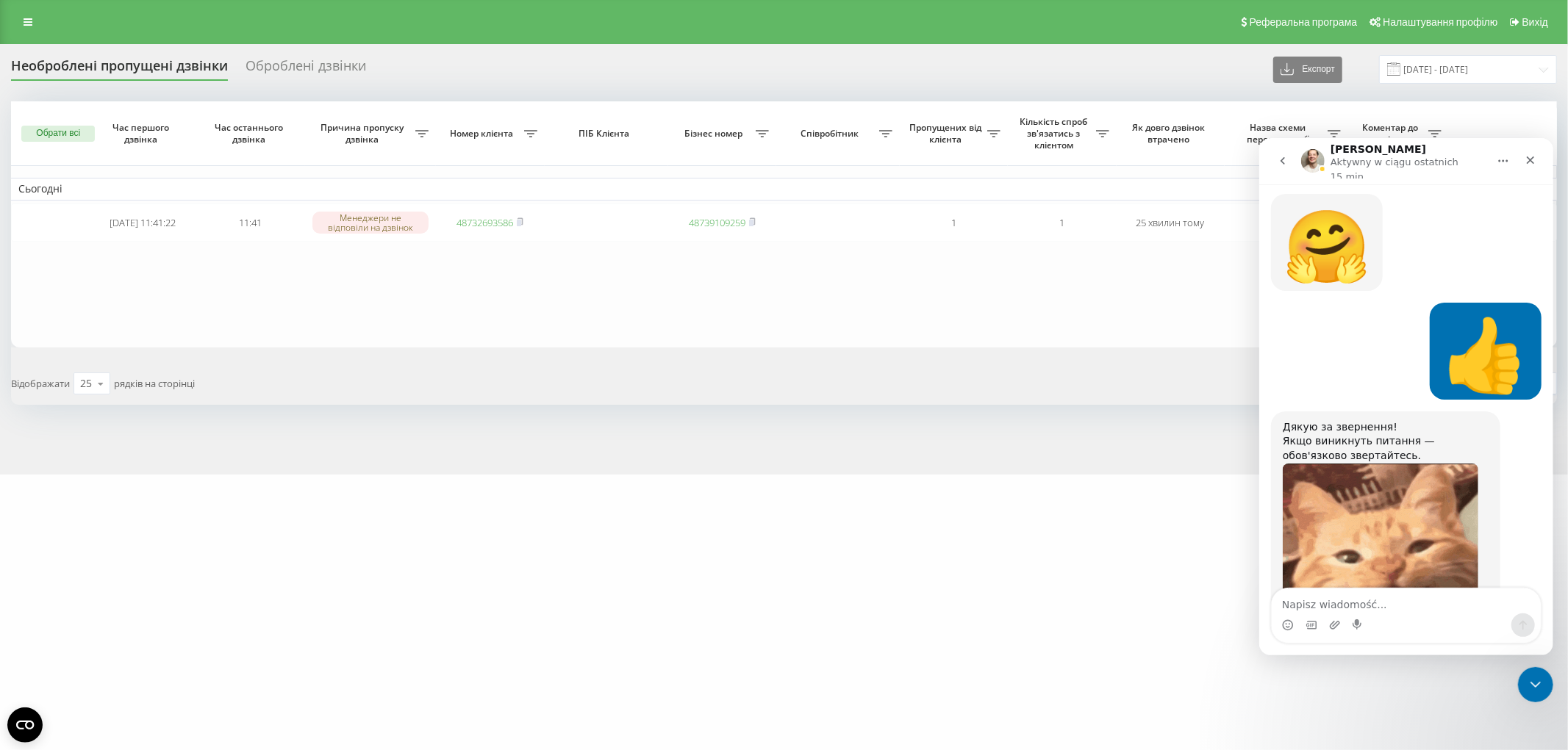
click at [1292, 160] on button "go back" at bounding box center [1281, 160] width 28 height 28
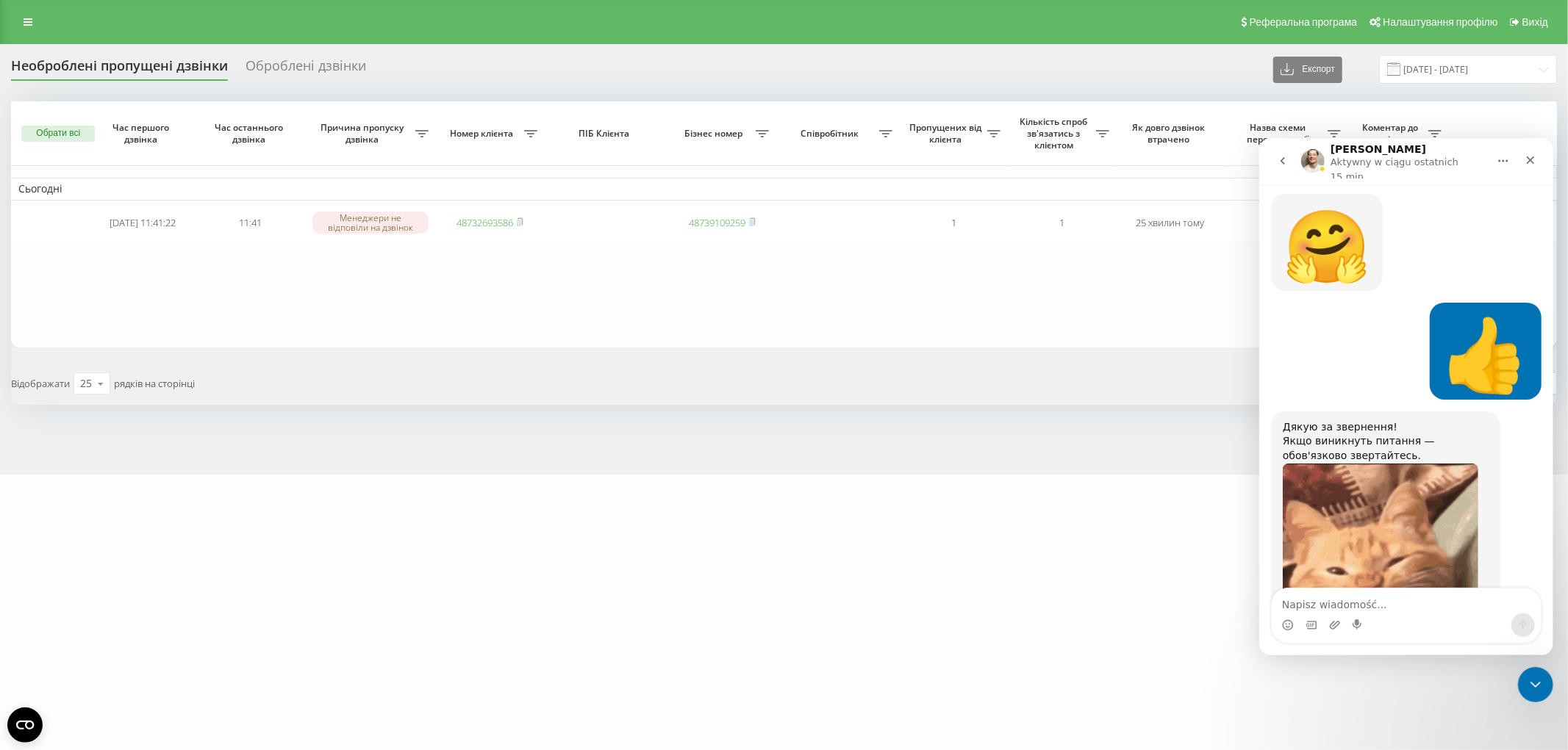
scroll to position [0, 0]
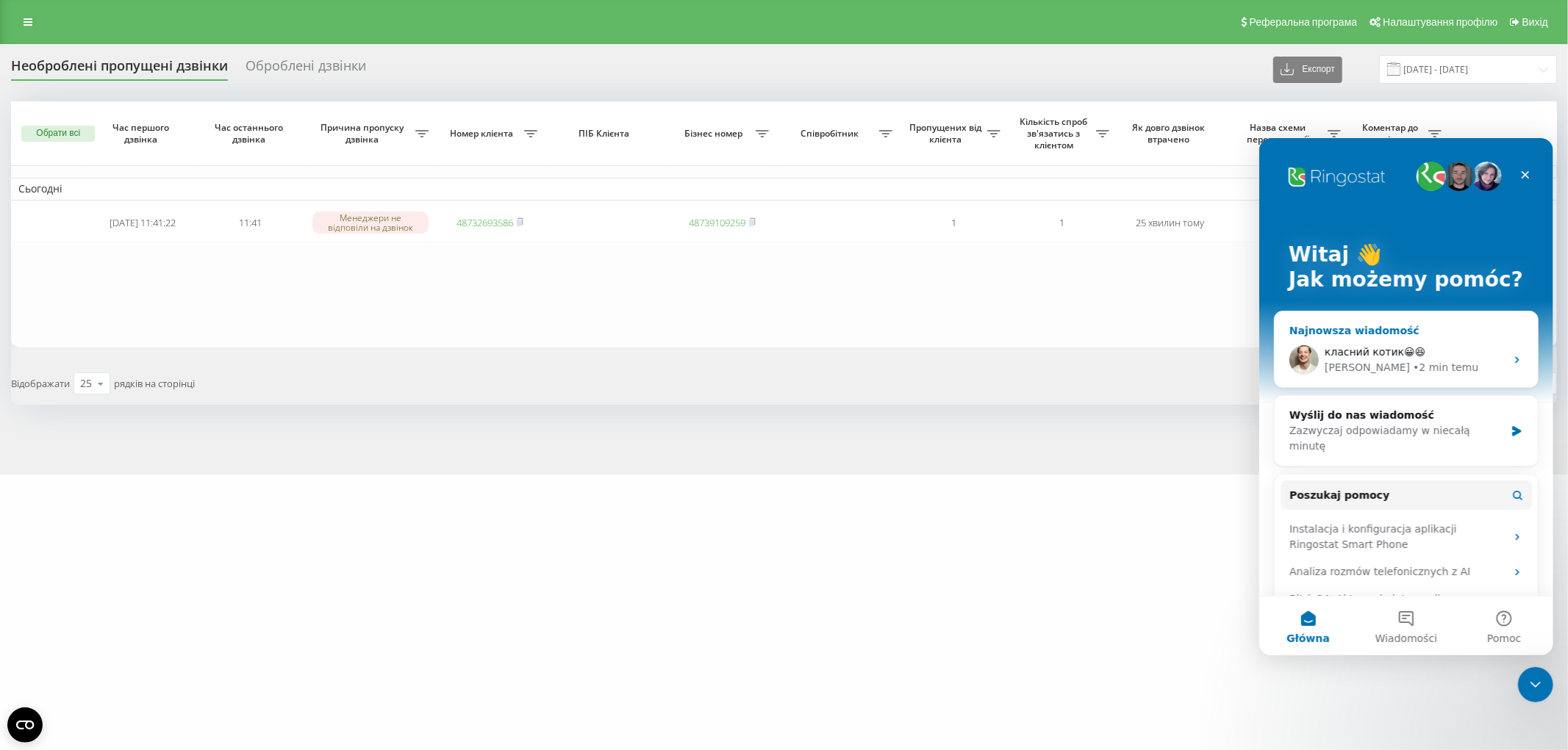
click at [1511, 359] on icon "Komunikator Intercom" at bounding box center [1517, 359] width 12 height 12
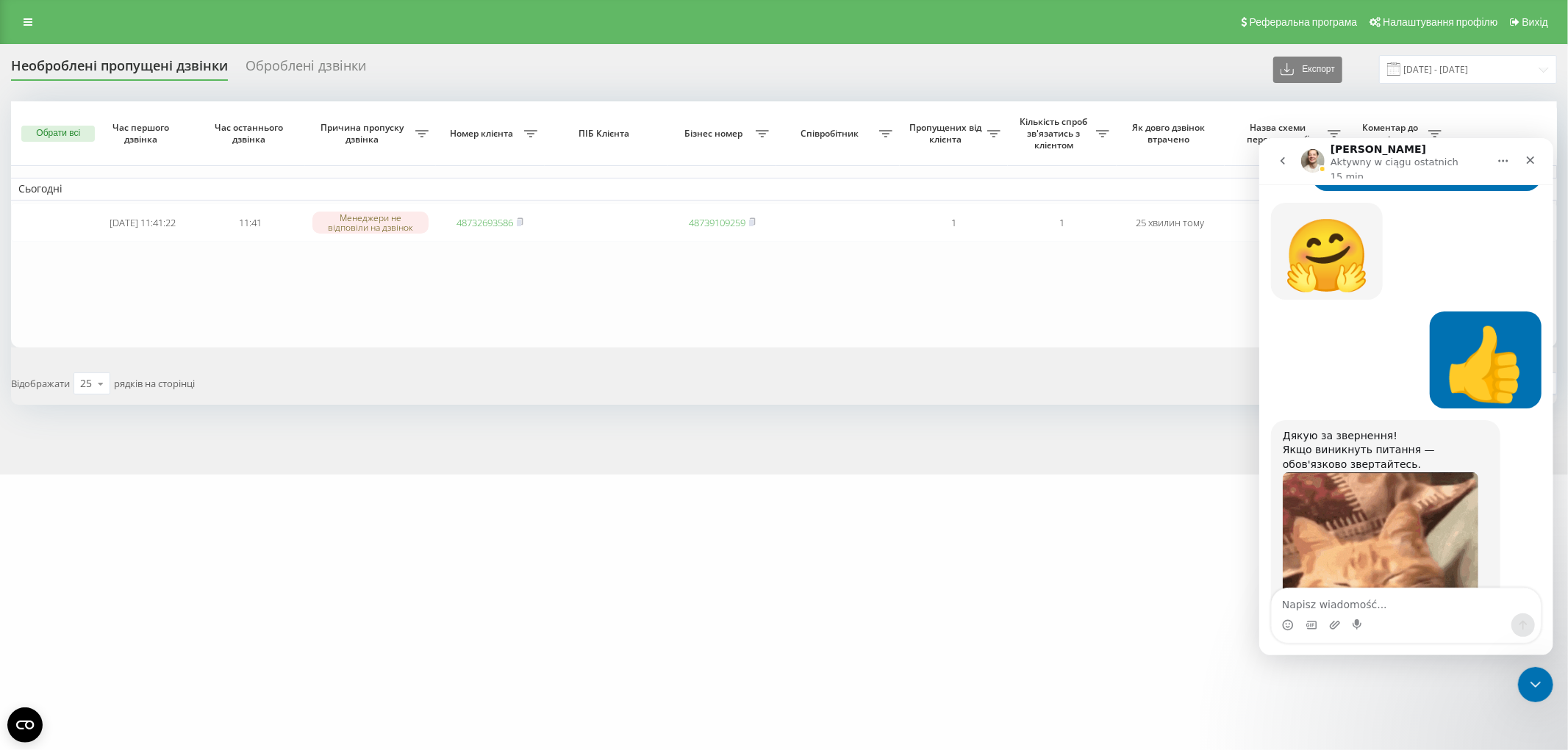
scroll to position [2788, 0]
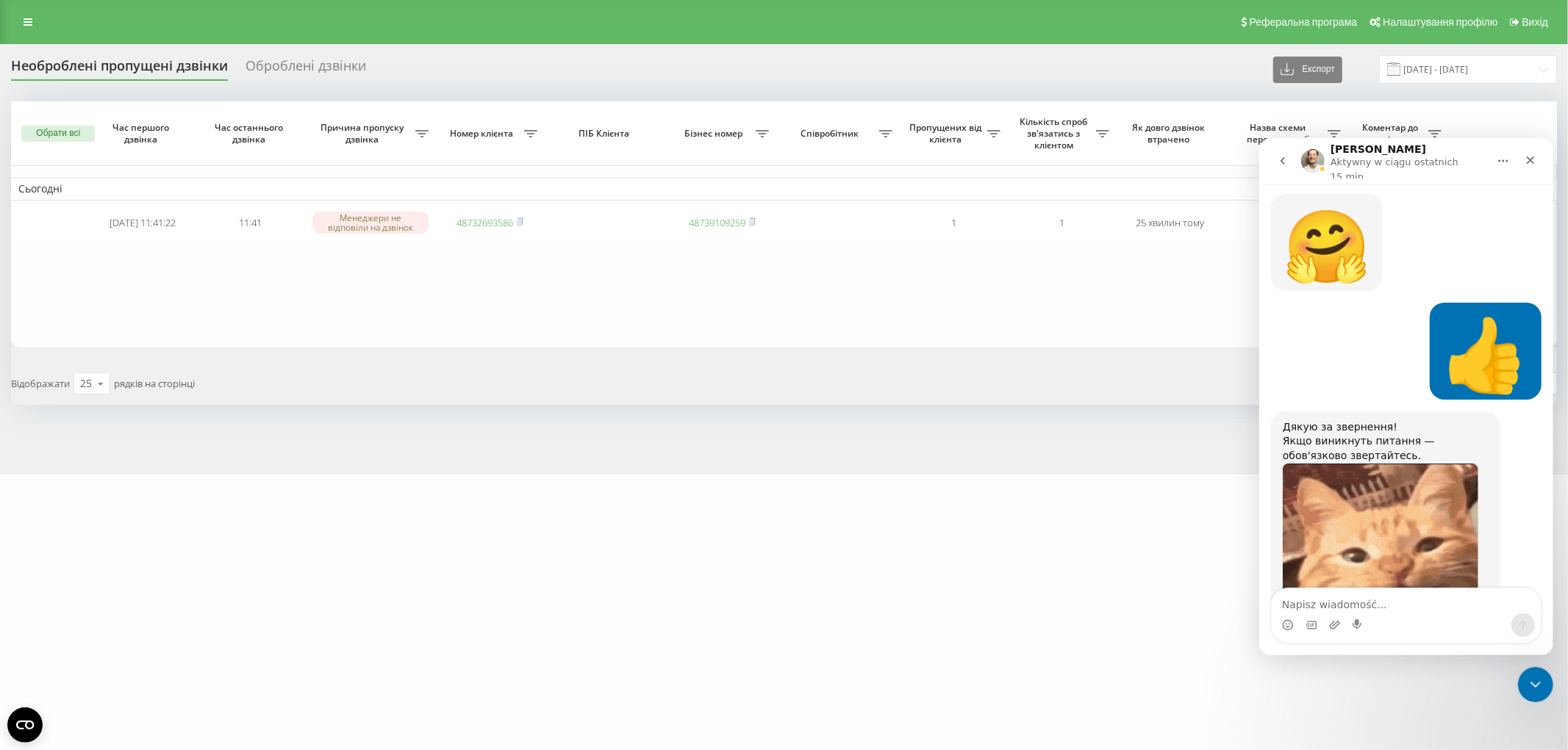
click at [1282, 156] on icon "go back" at bounding box center [1281, 160] width 4 height 8
